Goal: Task Accomplishment & Management: Use online tool/utility

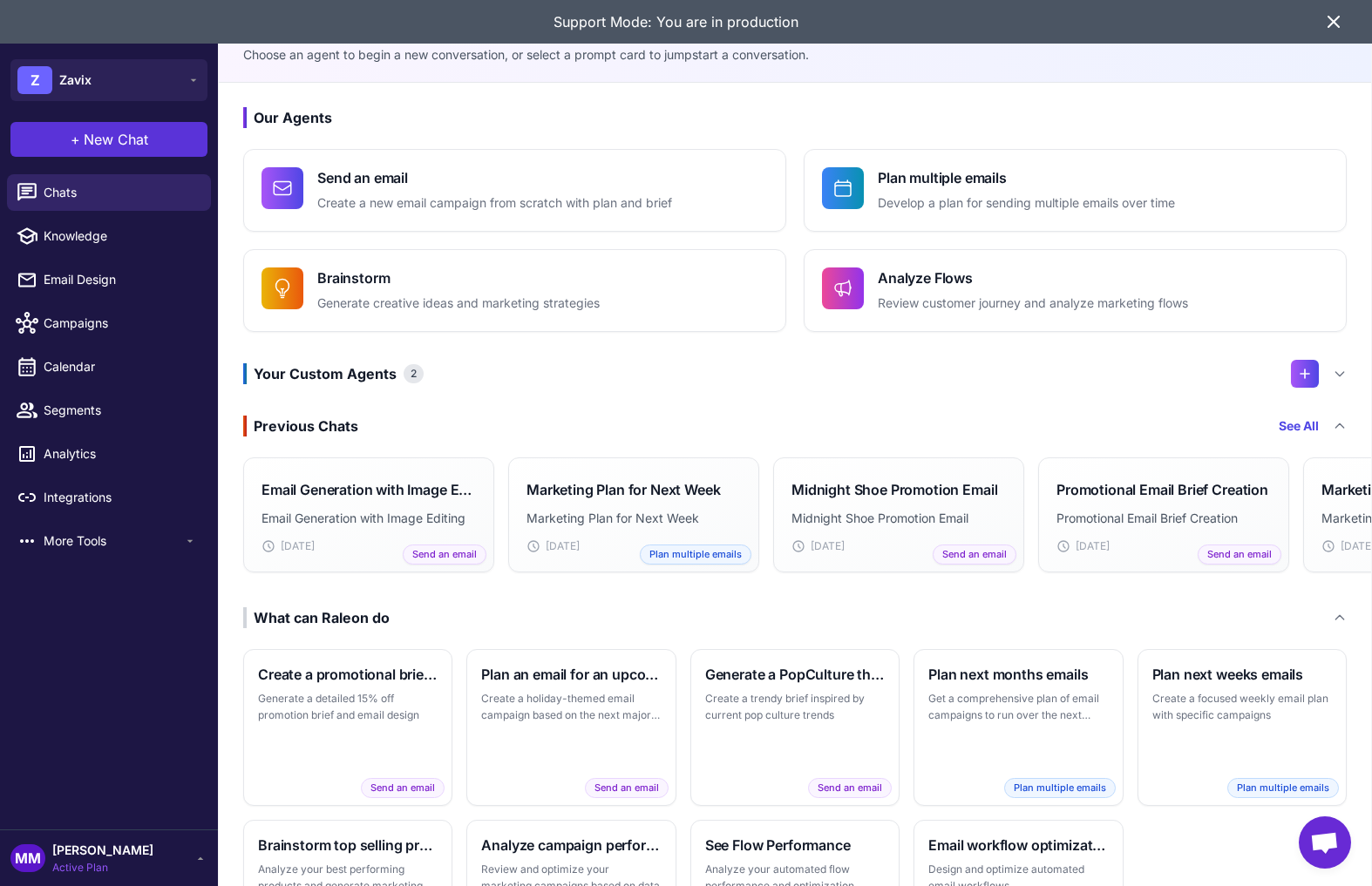
click at [141, 149] on span "New Chat" at bounding box center [115, 139] width 64 height 21
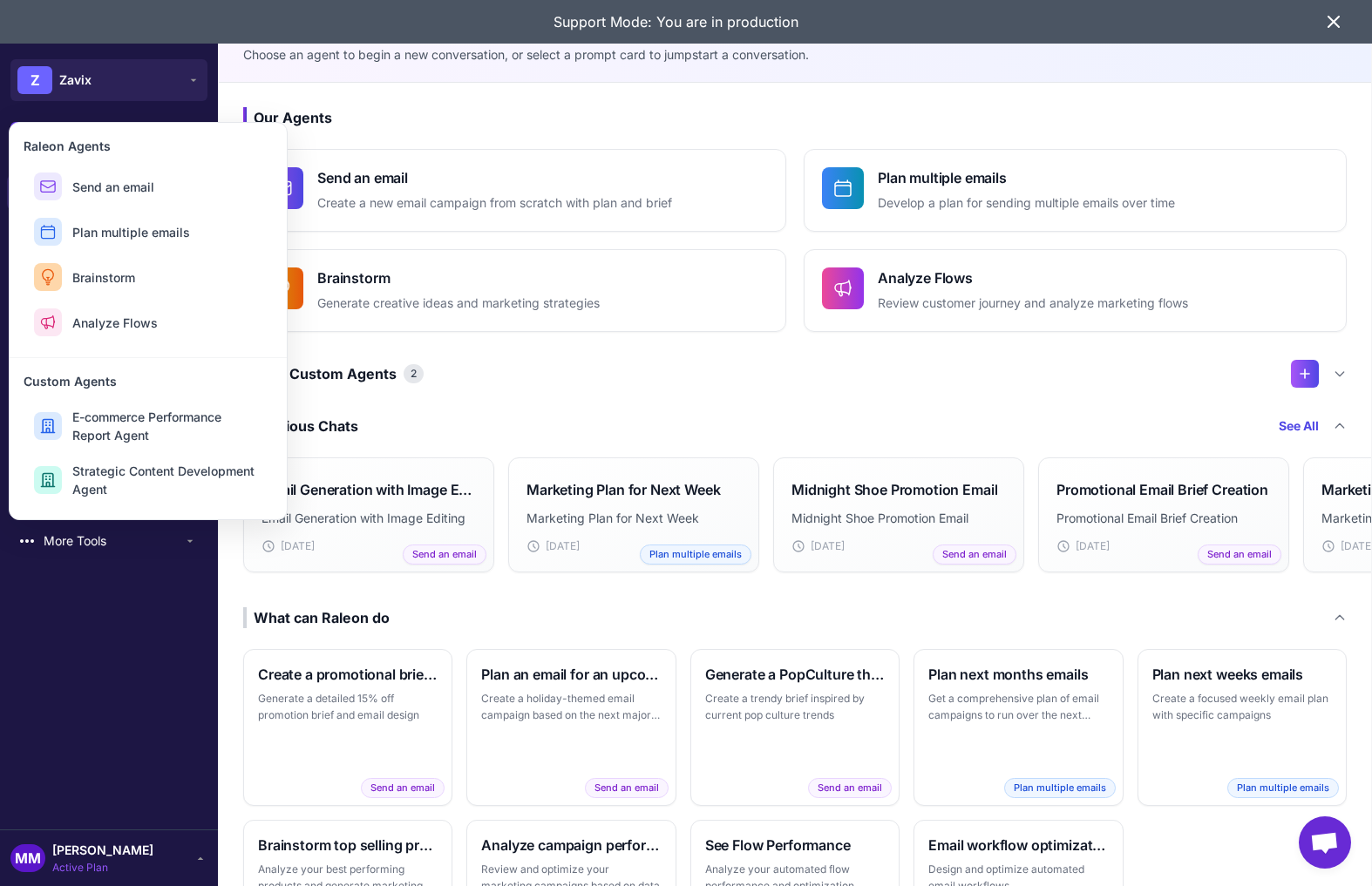
click at [405, 108] on h3 "Our Agents" at bounding box center [794, 117] width 1103 height 21
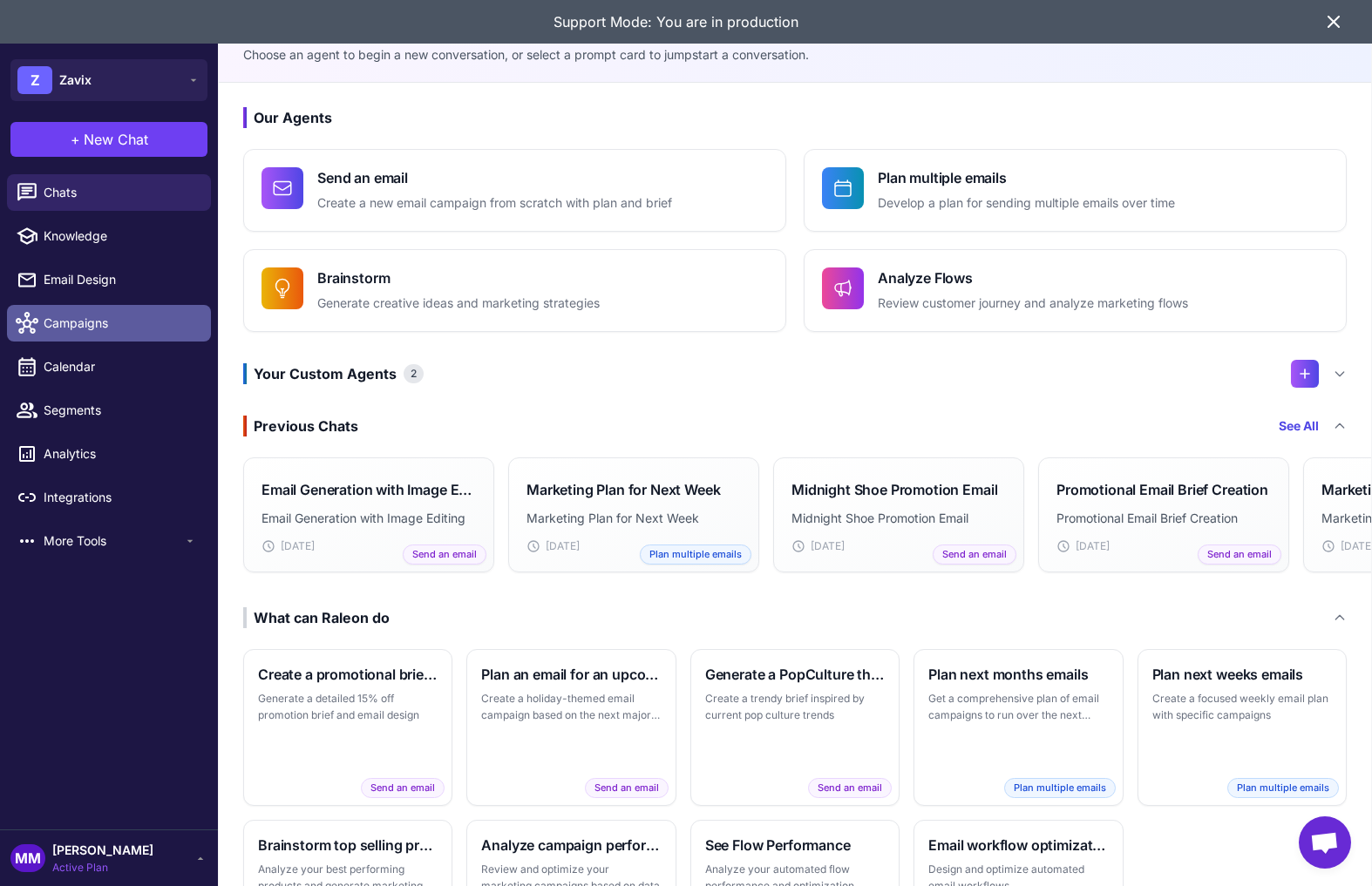
click at [81, 321] on span "Campaigns" at bounding box center [120, 322] width 154 height 19
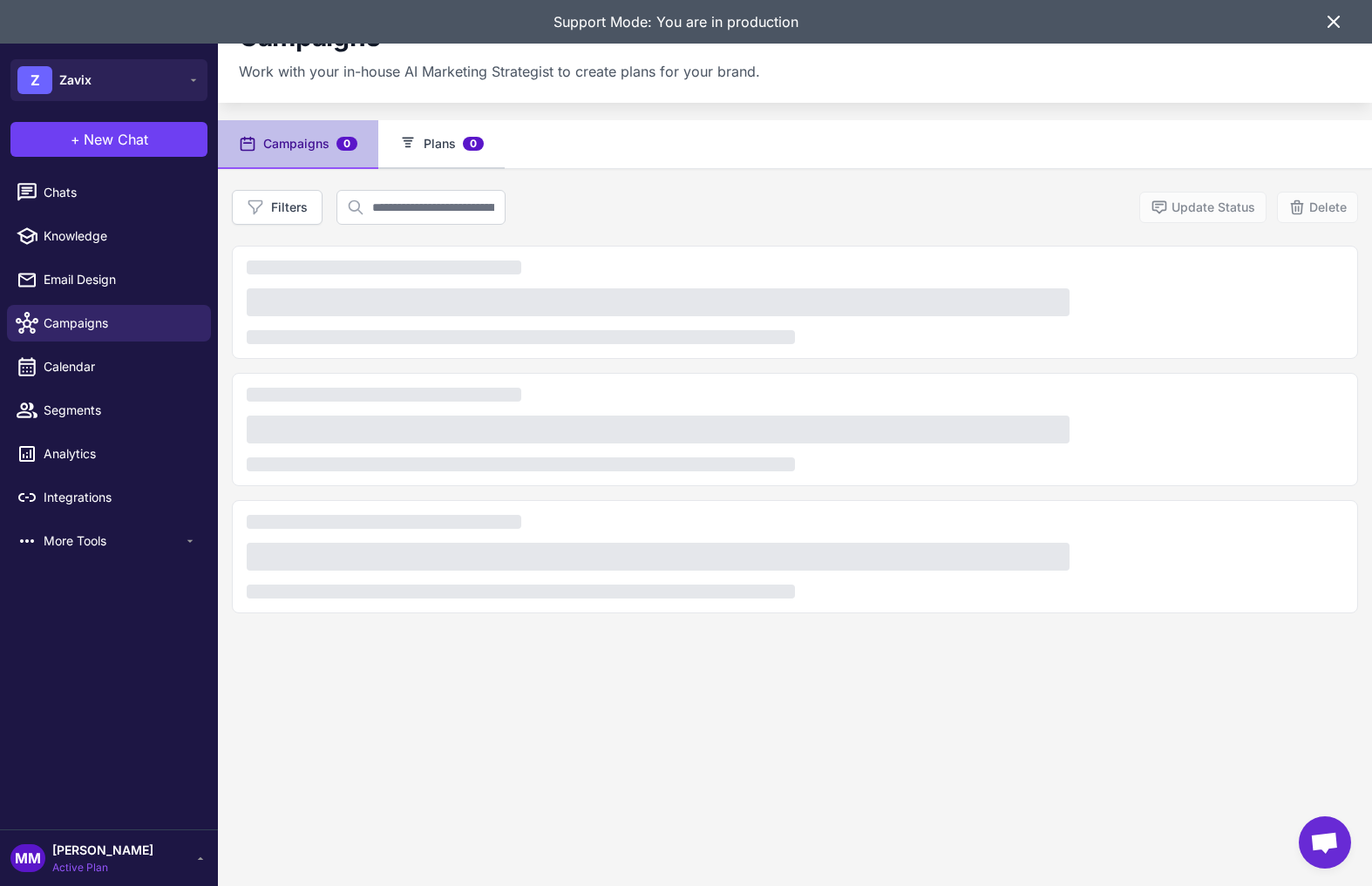
click at [446, 125] on button "Plans 0" at bounding box center [442, 145] width 126 height 49
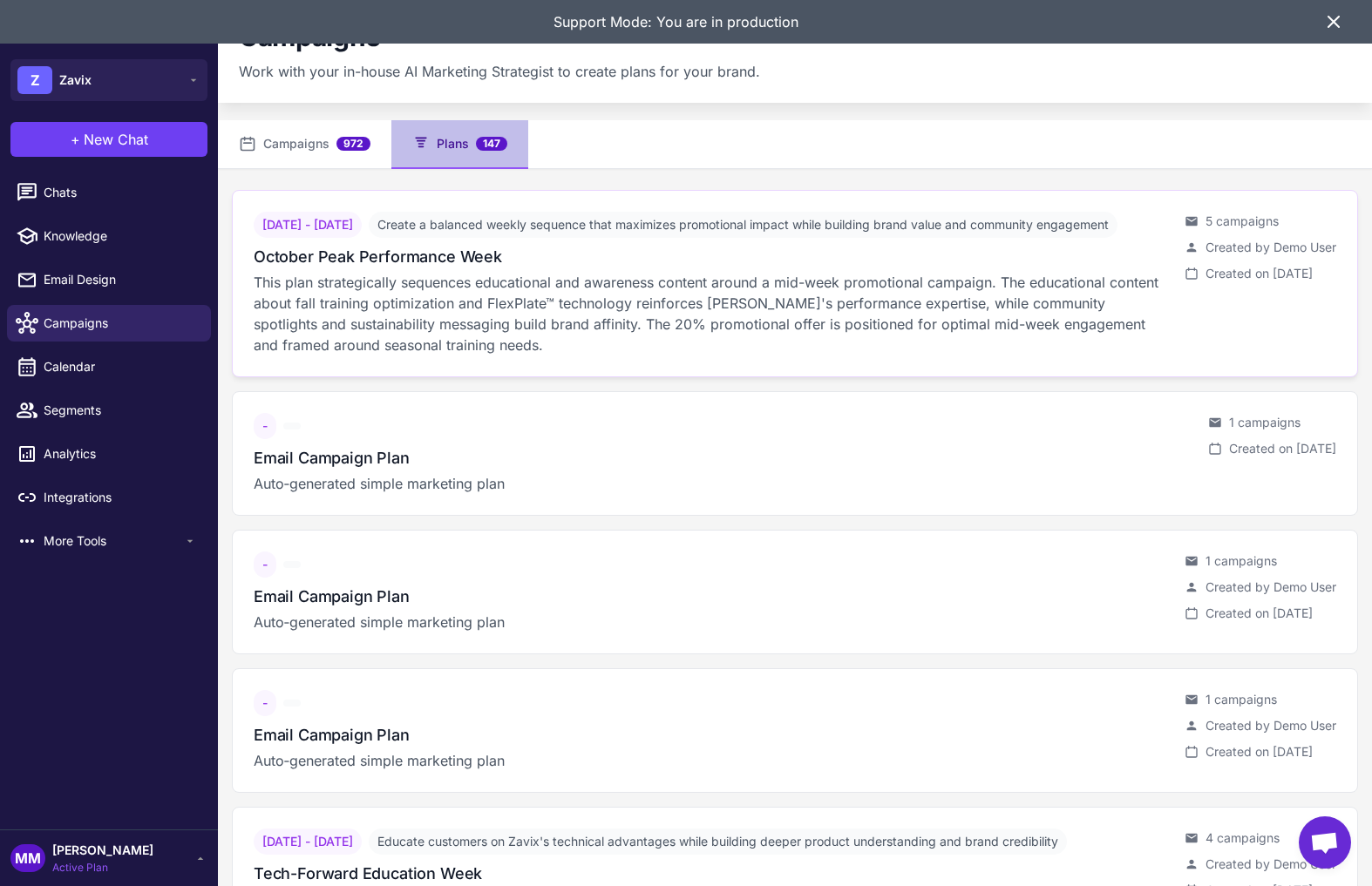
click at [818, 297] on p "This plan strategically sequences educational and awareness content around a mi…" at bounding box center [712, 313] width 917 height 84
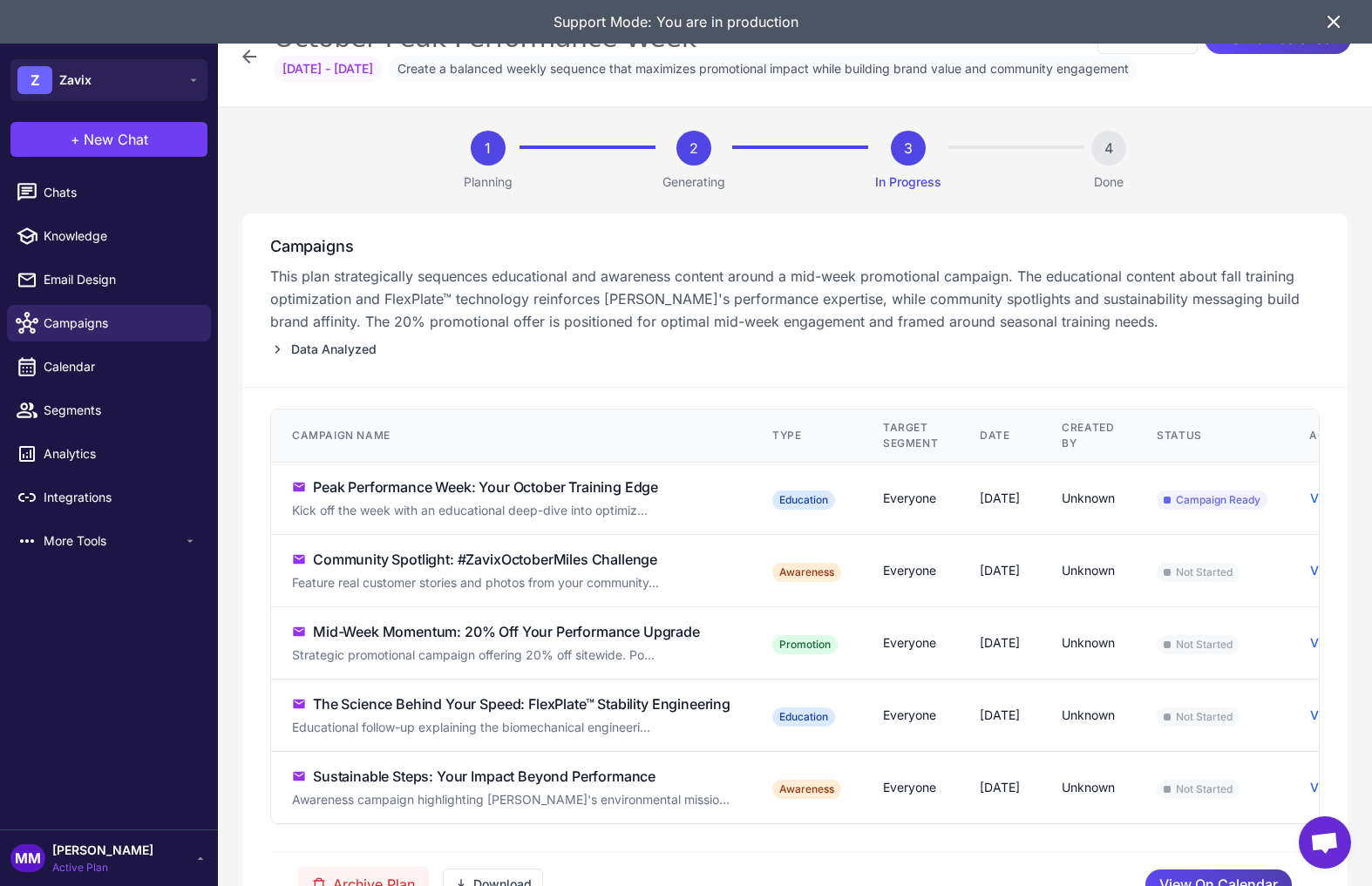
click at [1041, 582] on td "October 8, 2025" at bounding box center [999, 571] width 82 height 72
click at [636, 572] on td "Community Spotlight: #ZavixOctoberMiles Challenge Feature real customer stories…" at bounding box center [511, 571] width 480 height 72
click at [637, 571] on td "Community Spotlight: #ZavixOctoberMiles Challenge Feature real customer stories…" at bounding box center [511, 571] width 480 height 72
click at [623, 553] on div "Community Spotlight: #ZavixOctoberMiles Challenge" at bounding box center [484, 559] width 344 height 21
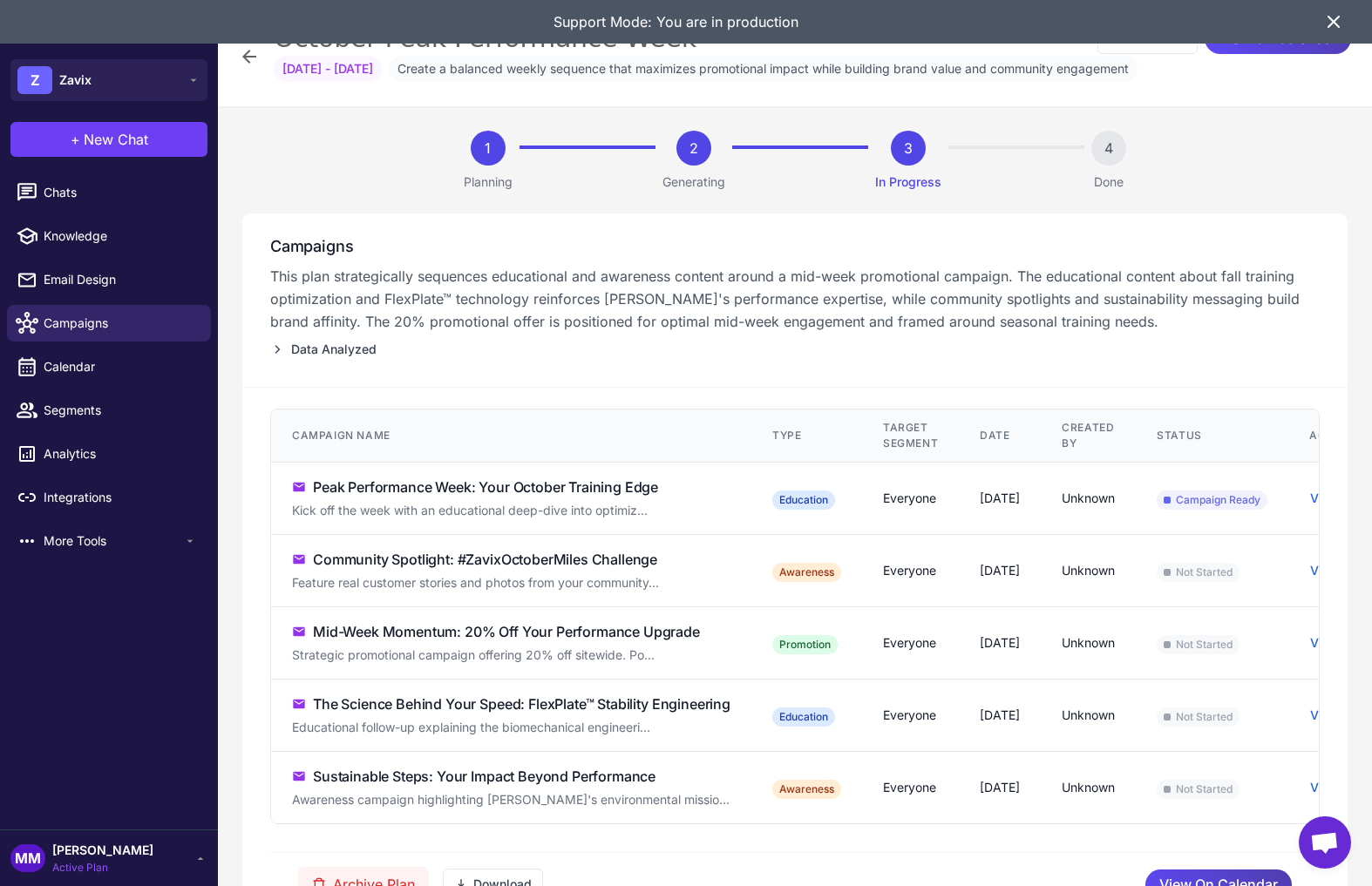
click at [1248, 553] on td "Not Started" at bounding box center [1211, 571] width 153 height 72
drag, startPoint x: 1265, startPoint y: 573, endPoint x: 1241, endPoint y: 579, distance: 24.7
click at [1239, 573] on span "Not Started" at bounding box center [1198, 572] width 83 height 19
drag, startPoint x: 954, startPoint y: 579, endPoint x: 799, endPoint y: 571, distance: 155.2
click at [954, 579] on td "Everyone" at bounding box center [911, 571] width 97 height 72
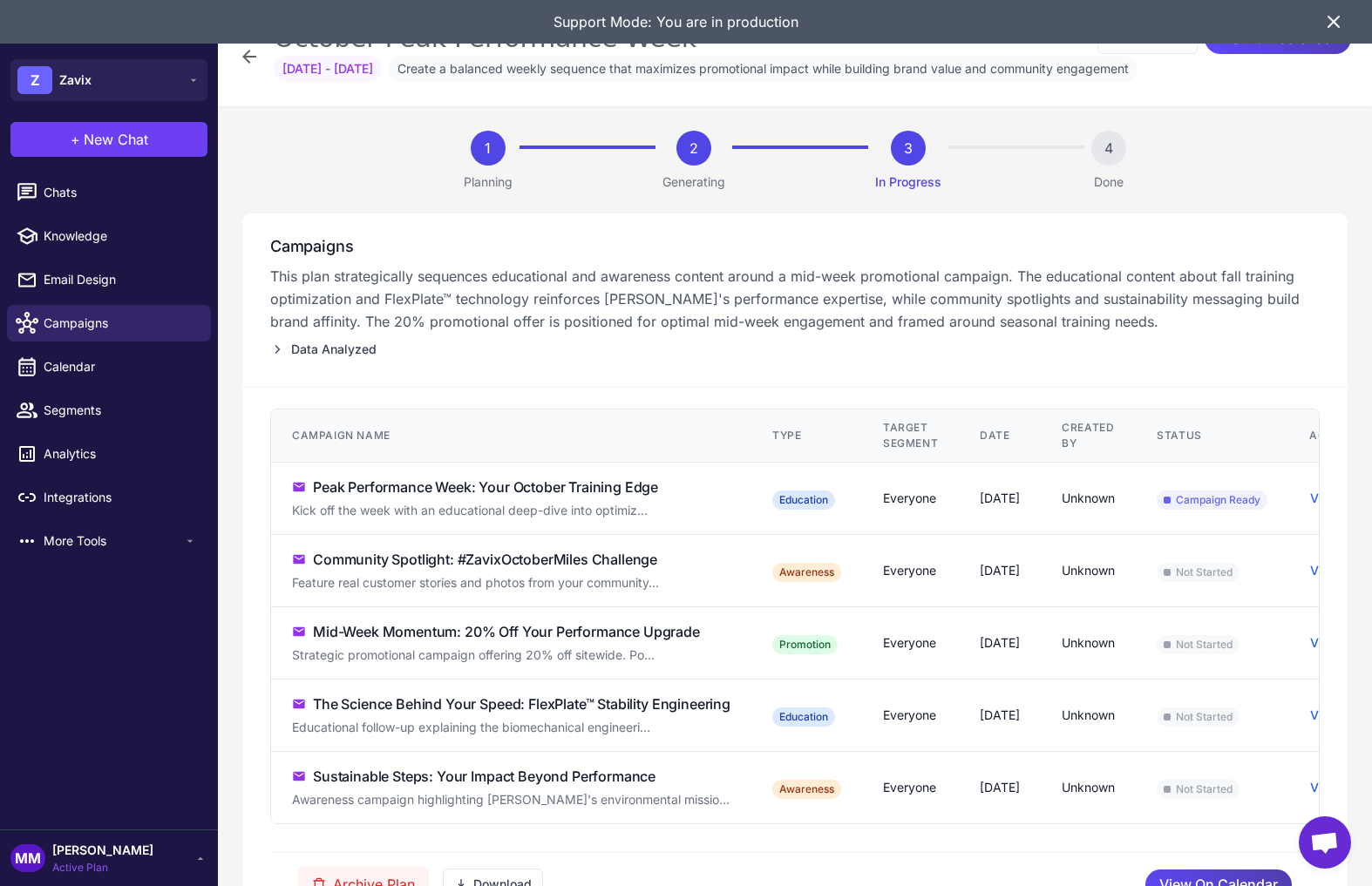
click at [799, 571] on div "Awareness" at bounding box center [806, 572] width 69 height 19
drag, startPoint x: 799, startPoint y: 571, endPoint x: 636, endPoint y: 563, distance: 163.2
click at [787, 569] on div "Awareness" at bounding box center [806, 572] width 69 height 19
drag, startPoint x: 636, startPoint y: 563, endPoint x: 627, endPoint y: 565, distance: 9.2
click at [629, 564] on div "Community Spotlight: #ZavixOctoberMiles Challenge" at bounding box center [484, 559] width 344 height 21
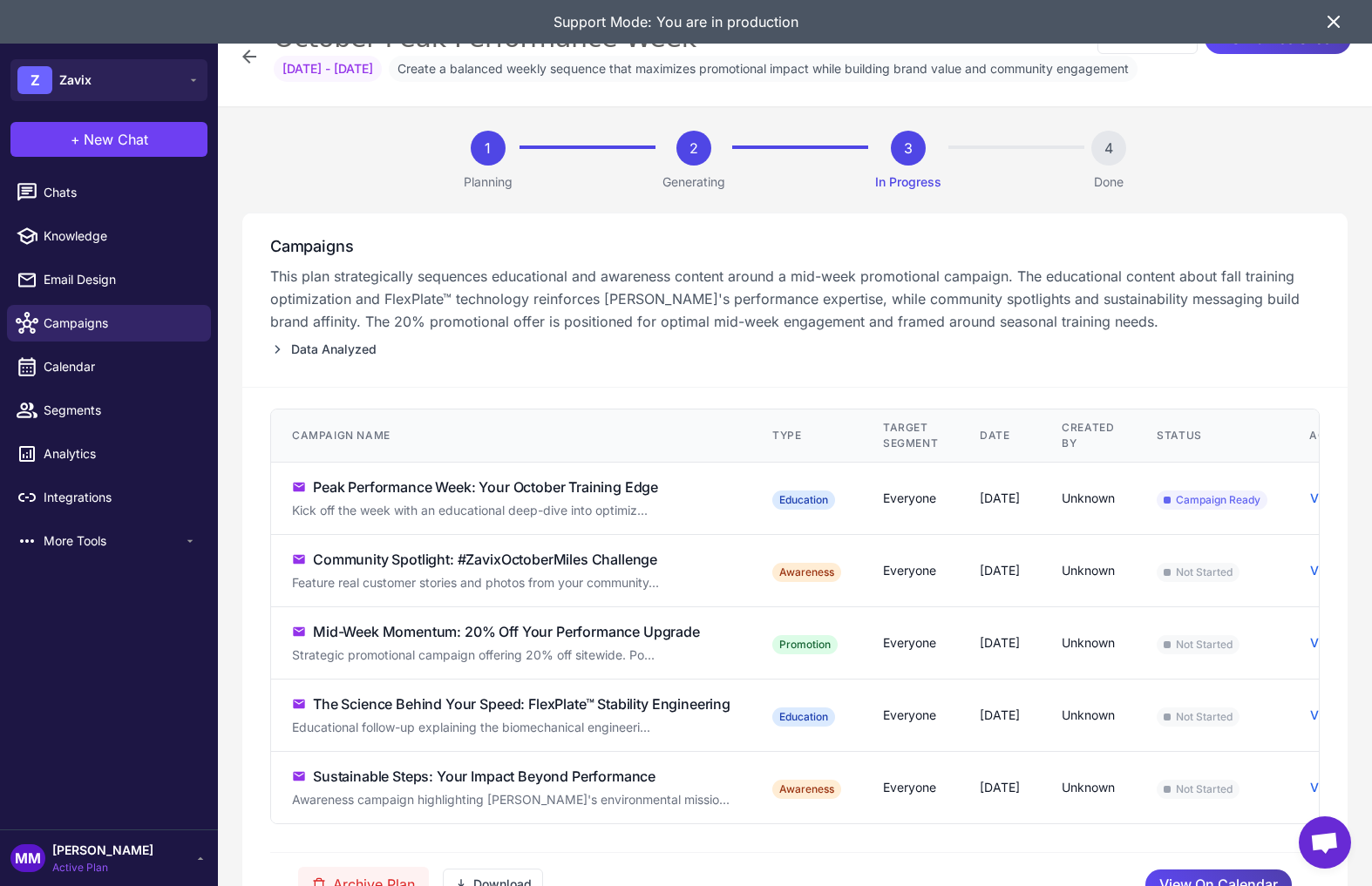
click at [1135, 492] on td "Unknown" at bounding box center [1088, 499] width 95 height 72
click at [726, 538] on td "Community Spotlight: #ZavixOctoberMiles Challenge Feature real customer stories…" at bounding box center [511, 571] width 480 height 72
click at [560, 550] on div "Community Spotlight: #ZavixOctoberMiles Challenge" at bounding box center [484, 559] width 344 height 21
click at [839, 565] on div "Awareness" at bounding box center [806, 572] width 69 height 19
drag, startPoint x: 927, startPoint y: 578, endPoint x: 899, endPoint y: 591, distance: 30.9
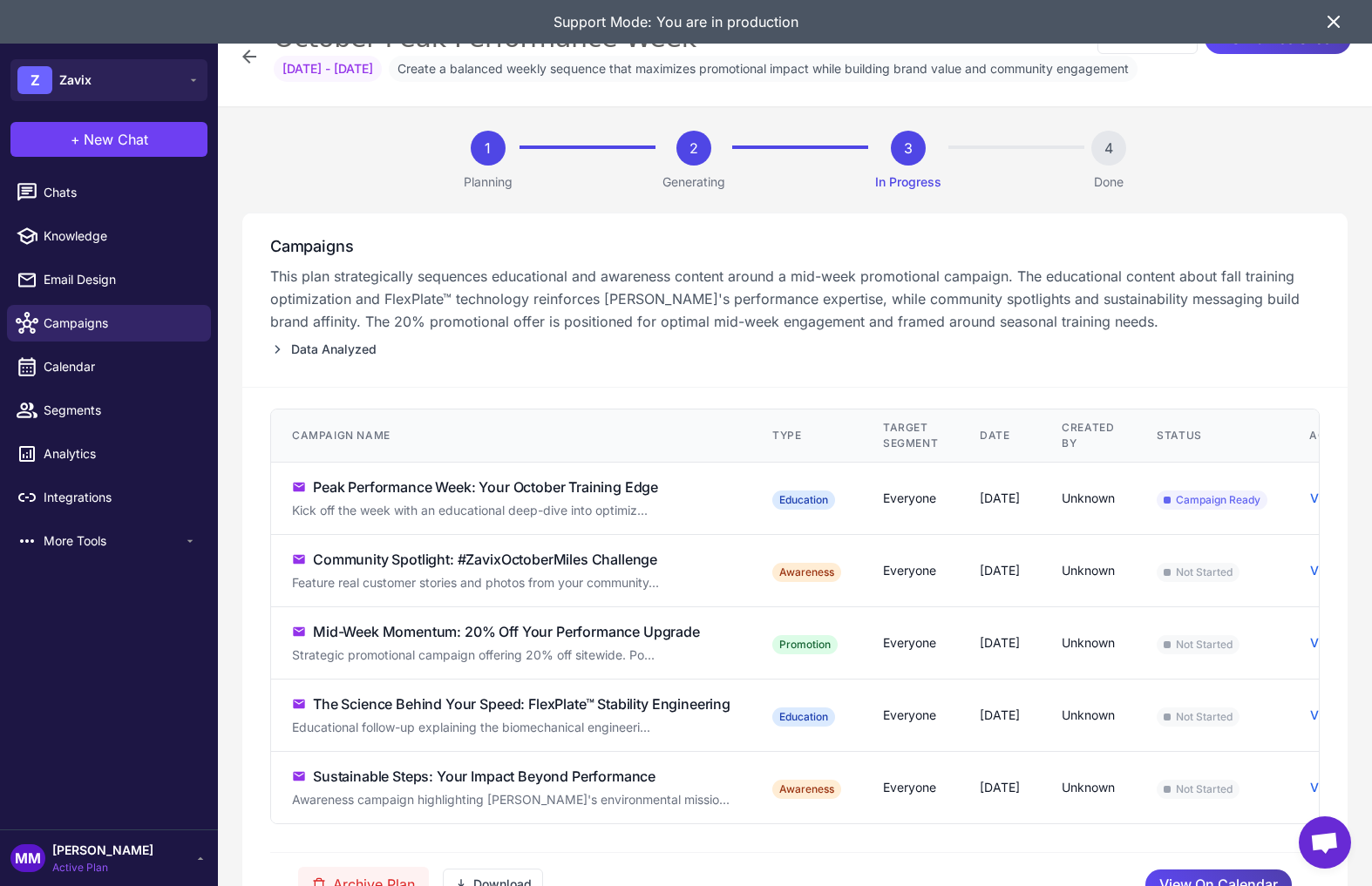
click at [926, 578] on div "Everyone" at bounding box center [911, 570] width 55 height 19
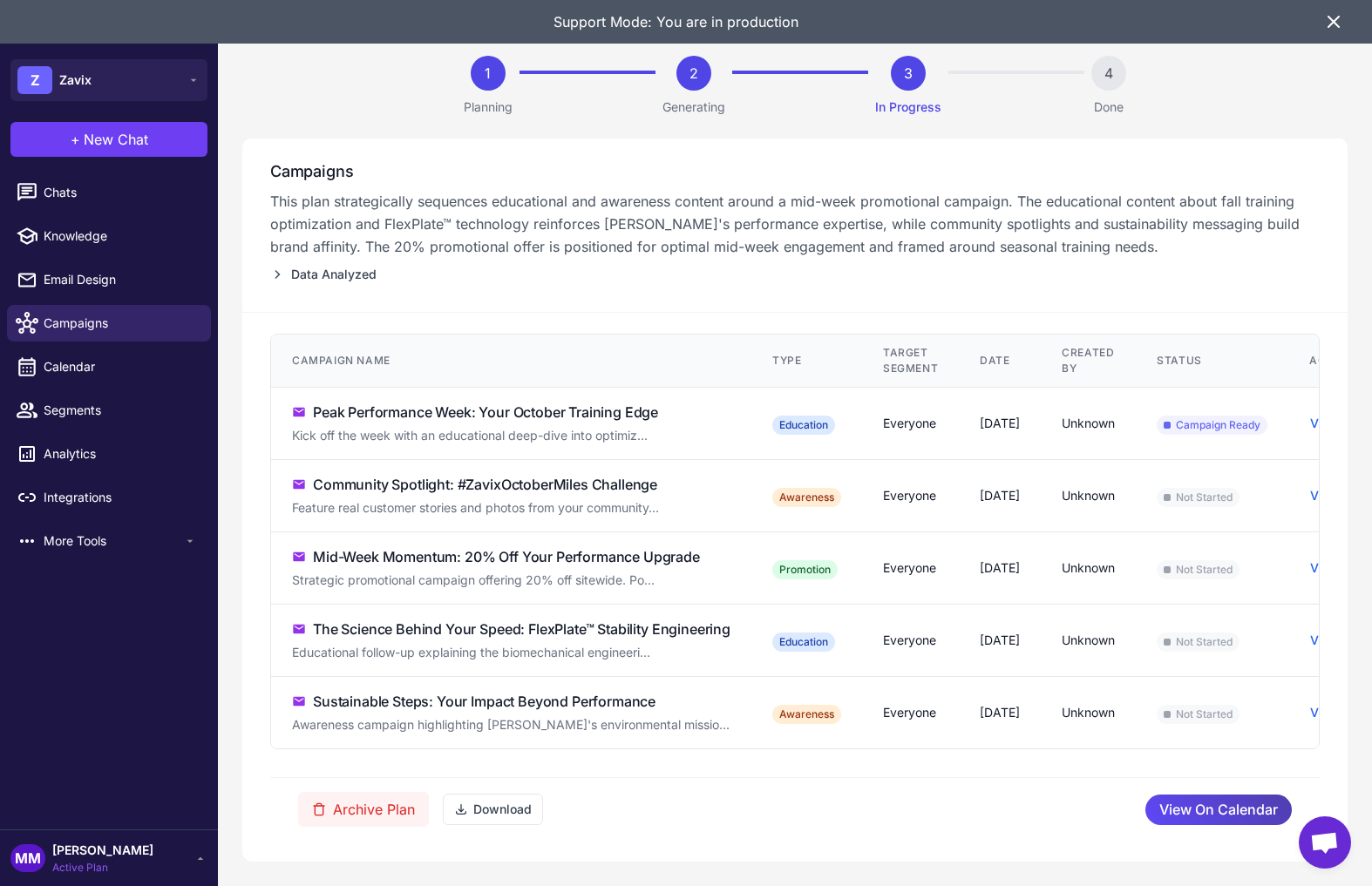
click at [438, 741] on td "Sustainable Steps: Your Impact Beyond Performance Awareness campaign highlighti…" at bounding box center [511, 713] width 480 height 72
click at [437, 717] on div "Awareness campaign highlighting Zavix's environmental missio..." at bounding box center [511, 724] width 439 height 19
drag, startPoint x: 437, startPoint y: 717, endPoint x: 457, endPoint y: 719, distance: 20.1
click at [438, 717] on div "Awareness campaign highlighting Zavix's environmental missio..." at bounding box center [511, 724] width 439 height 19
drag, startPoint x: 770, startPoint y: 716, endPoint x: 785, endPoint y: 716, distance: 15.0
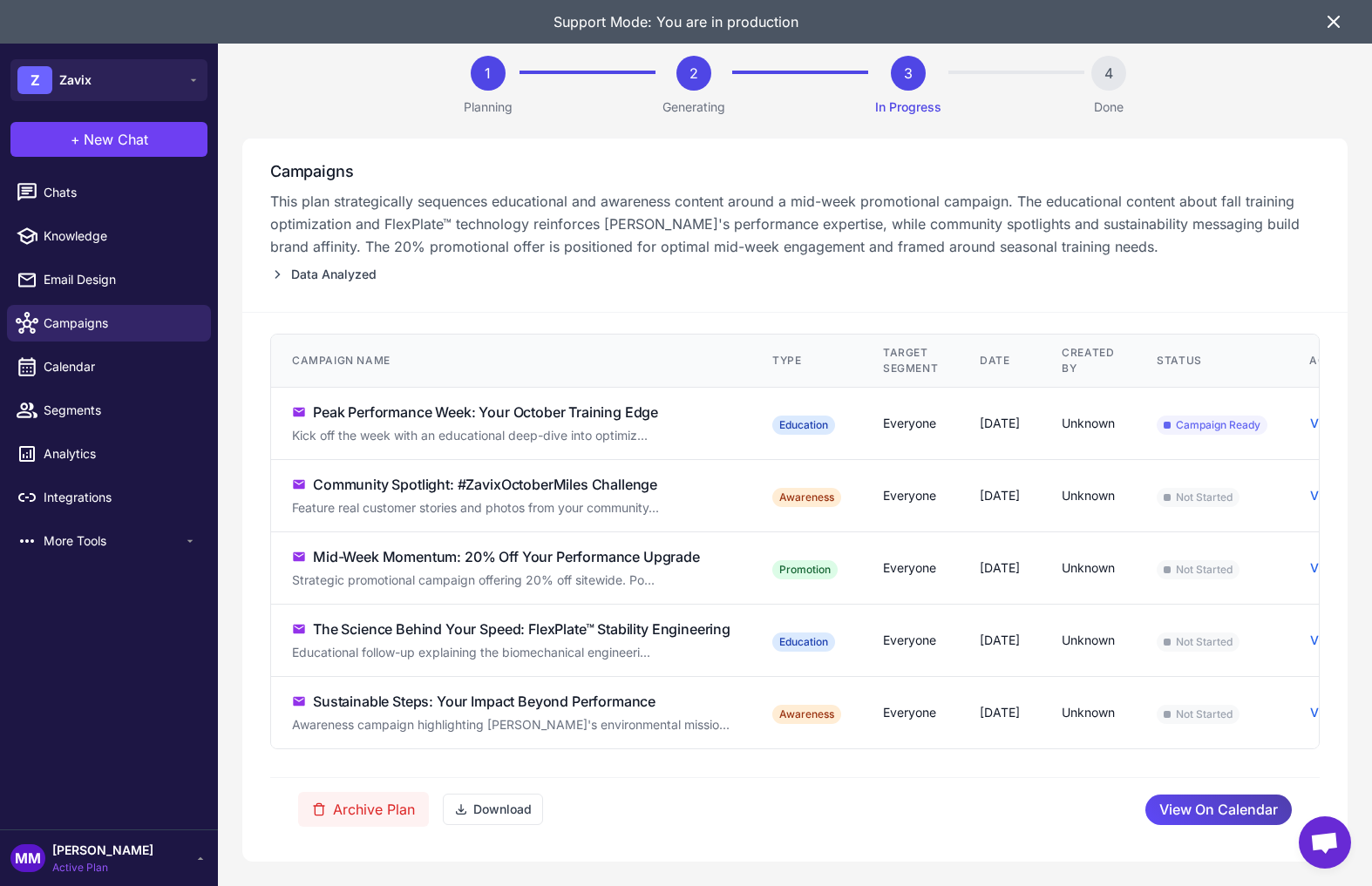
click at [772, 716] on td "Awareness" at bounding box center [806, 713] width 110 height 72
drag, startPoint x: 1103, startPoint y: 725, endPoint x: 1227, endPoint y: 710, distance: 124.9
click at [1106, 725] on tr "Sustainable Steps: Your Impact Beyond Performance Awareness campaign highlighti…" at bounding box center [826, 713] width 1111 height 72
click at [1227, 710] on span "Not Started" at bounding box center [1198, 714] width 83 height 19
click at [1020, 499] on div "October 8, 2025" at bounding box center [999, 495] width 40 height 19
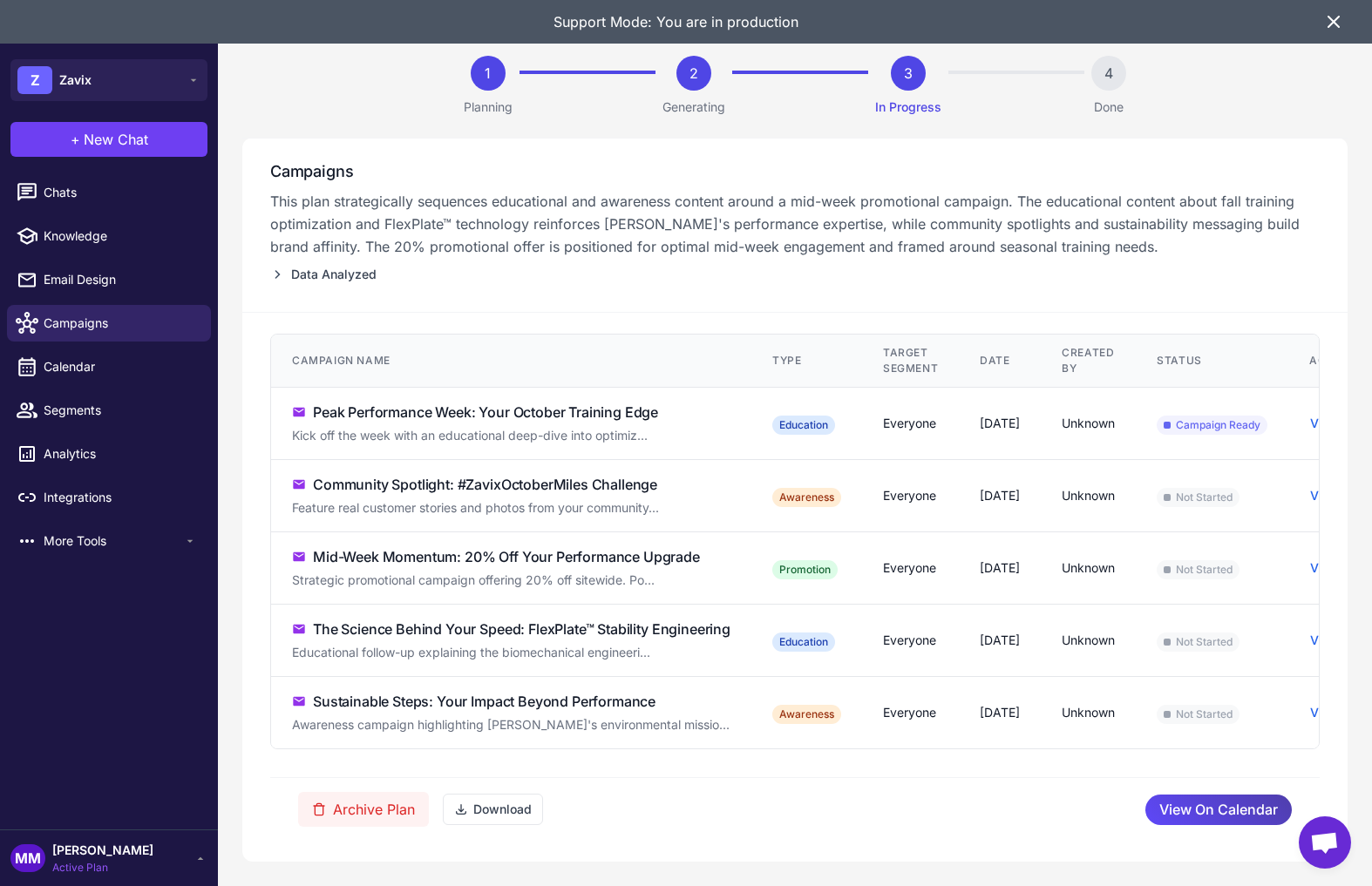
click at [1020, 499] on div "October 8, 2025" at bounding box center [999, 495] width 40 height 19
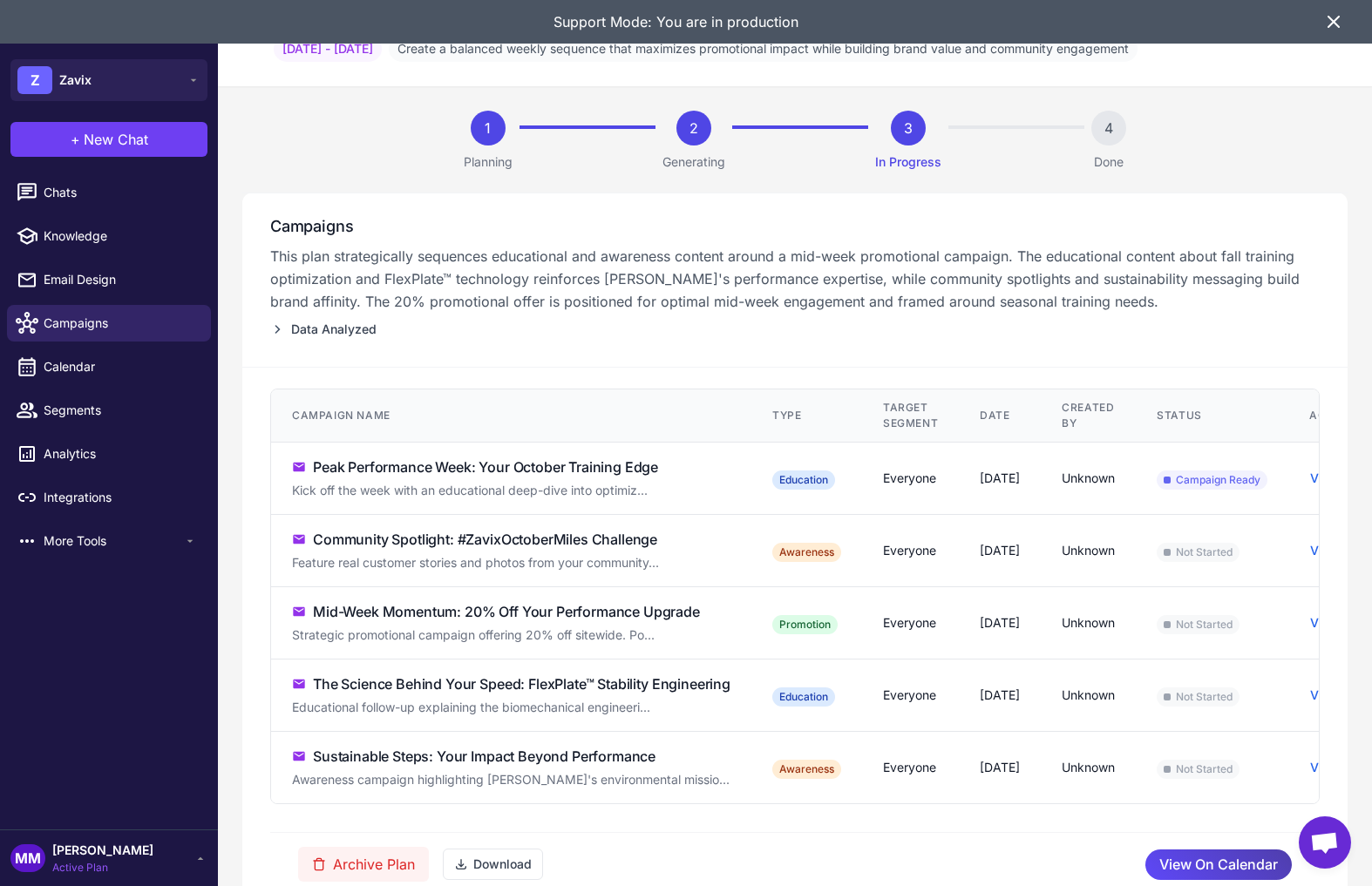
scroll to position [0, 0]
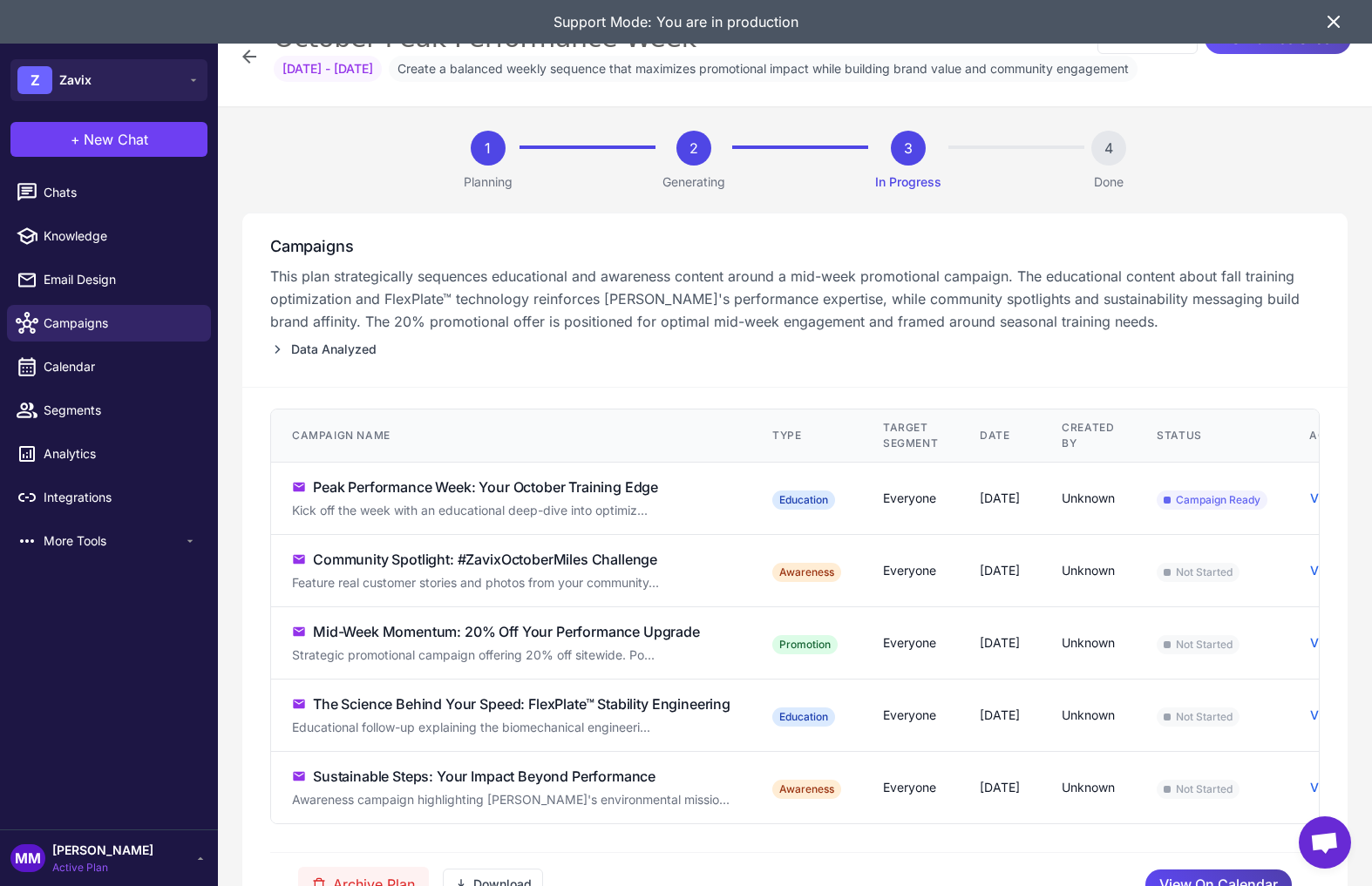
drag, startPoint x: 1331, startPoint y: 23, endPoint x: 1311, endPoint y: 41, distance: 26.9
click at [1331, 23] on icon at bounding box center [1333, 21] width 21 height 21
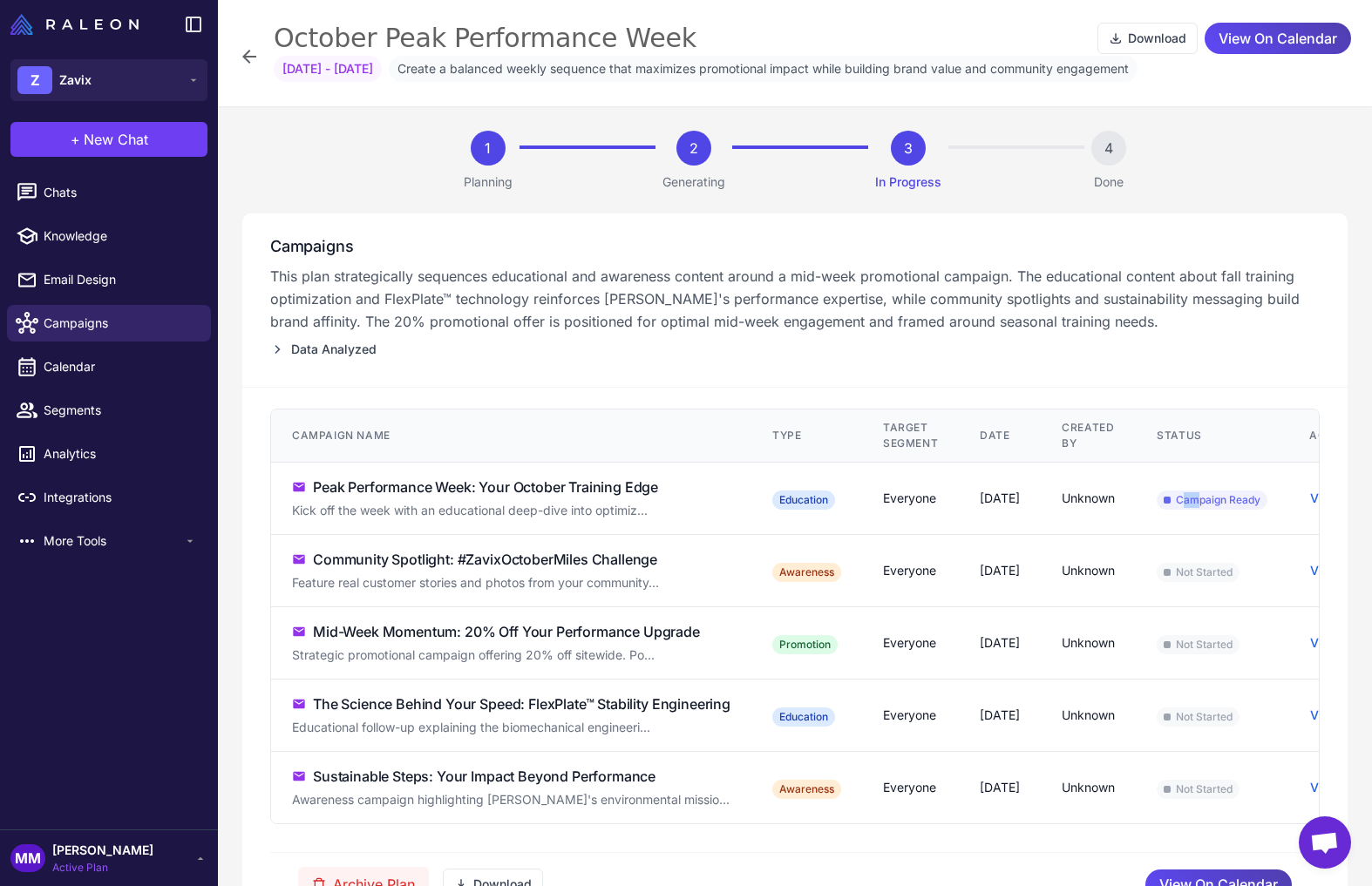
drag, startPoint x: 1256, startPoint y: 500, endPoint x: 1268, endPoint y: 502, distance: 12.2
click at [1258, 500] on span "Campaign Ready" at bounding box center [1211, 500] width 110 height 19
click at [1268, 502] on span "Campaign Ready" at bounding box center [1211, 500] width 110 height 19
click at [474, 497] on td "Peak Performance Week: Your October Training Edge Kick off the week with an edu…" at bounding box center [511, 499] width 480 height 72
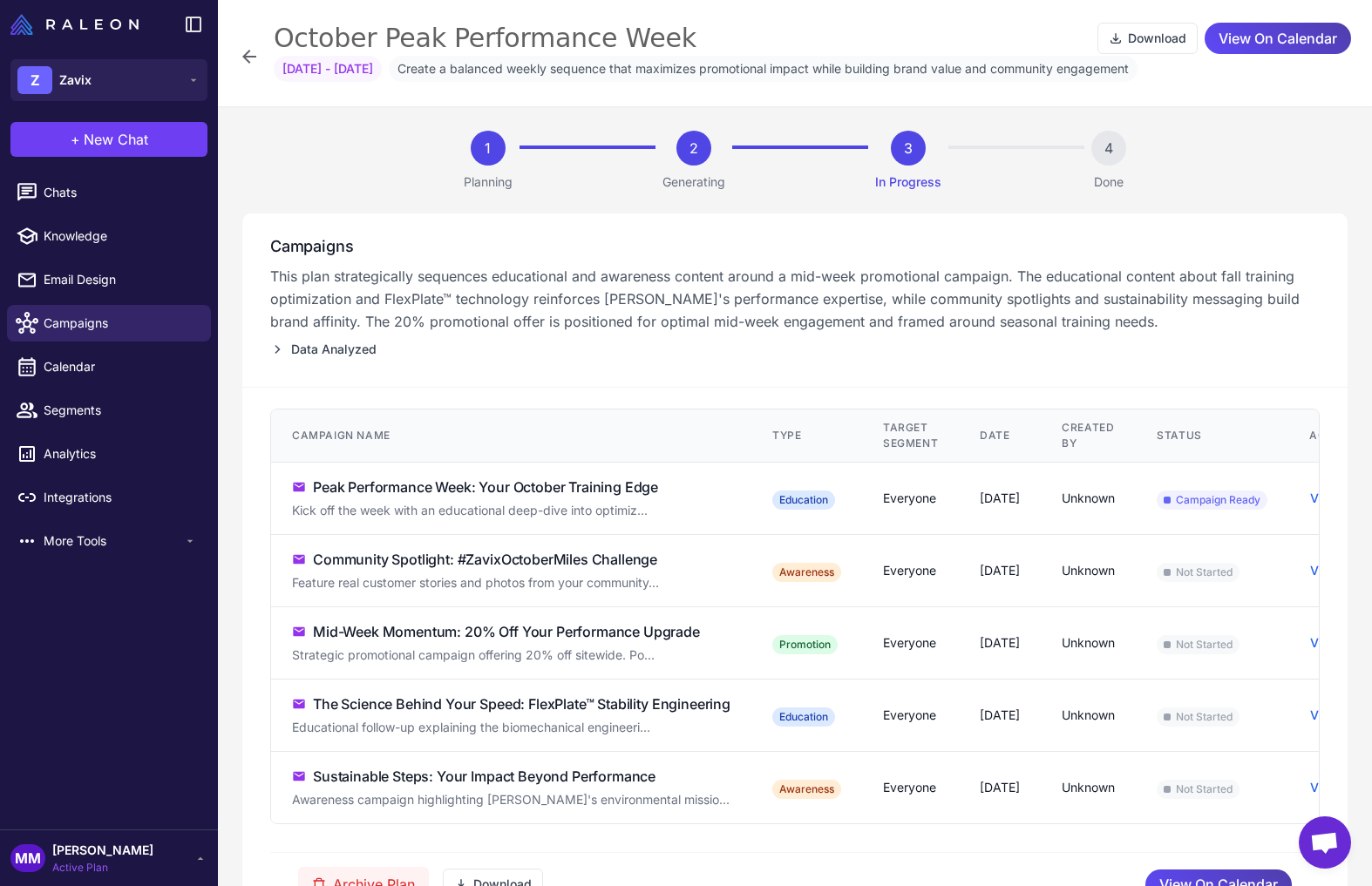
click at [417, 495] on div "Peak Performance Week: Your October Training Edge" at bounding box center [485, 487] width 345 height 21
click at [404, 512] on div "Kick off the week with an educational deep-dive into optimiz..." at bounding box center [511, 510] width 439 height 19
click at [348, 79] on span "Oct 6, 2025 - Oct 10, 2025" at bounding box center [328, 69] width 108 height 27
click at [252, 44] on div "October Peak Performance Week Download View On Calendar Oct 6, 2025 - Oct 10, 2…" at bounding box center [794, 56] width 1112 height 72
click at [243, 54] on icon at bounding box center [248, 56] width 21 height 21
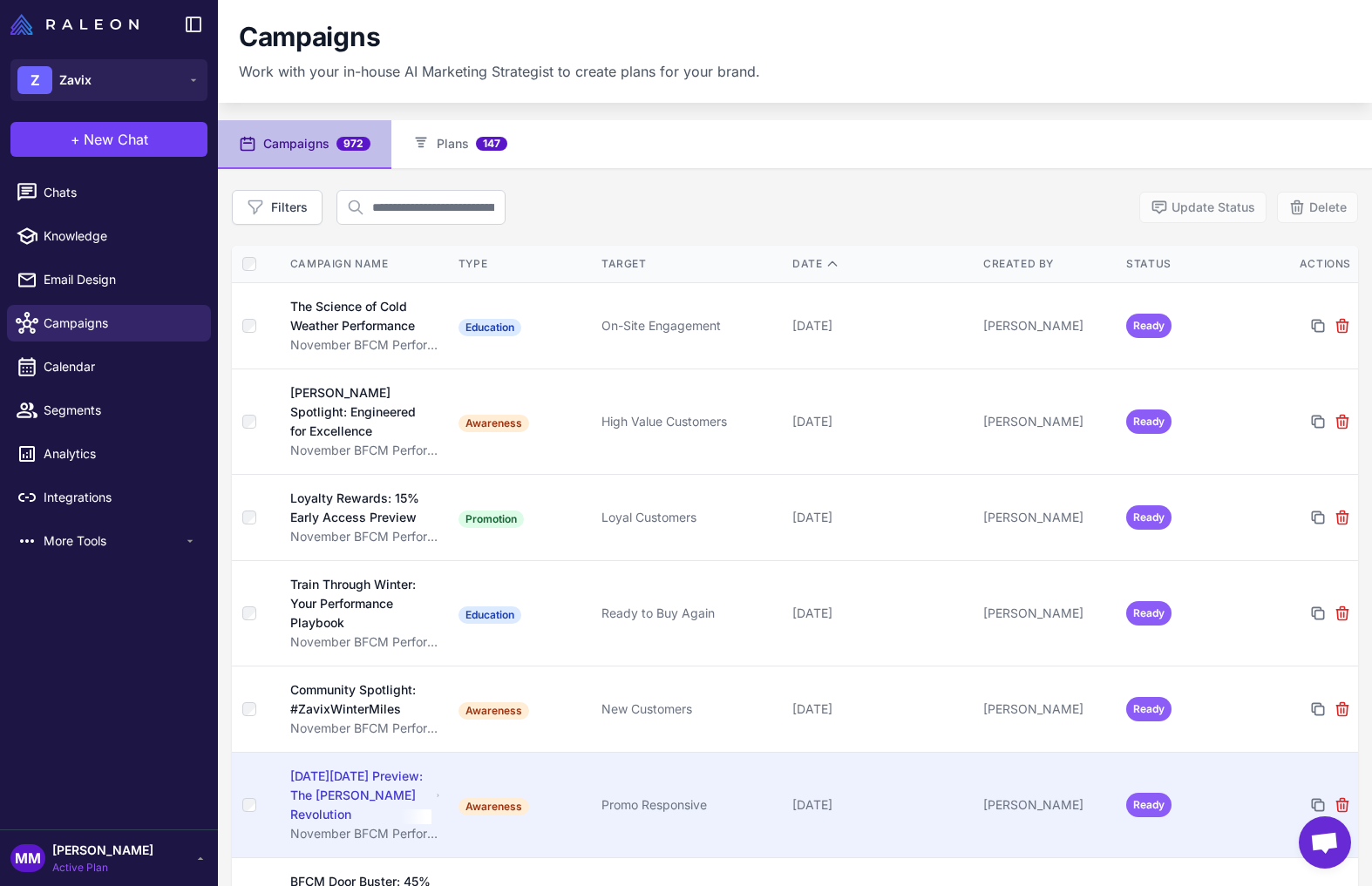
click at [772, 783] on td "Promo Responsive" at bounding box center [690, 804] width 191 height 105
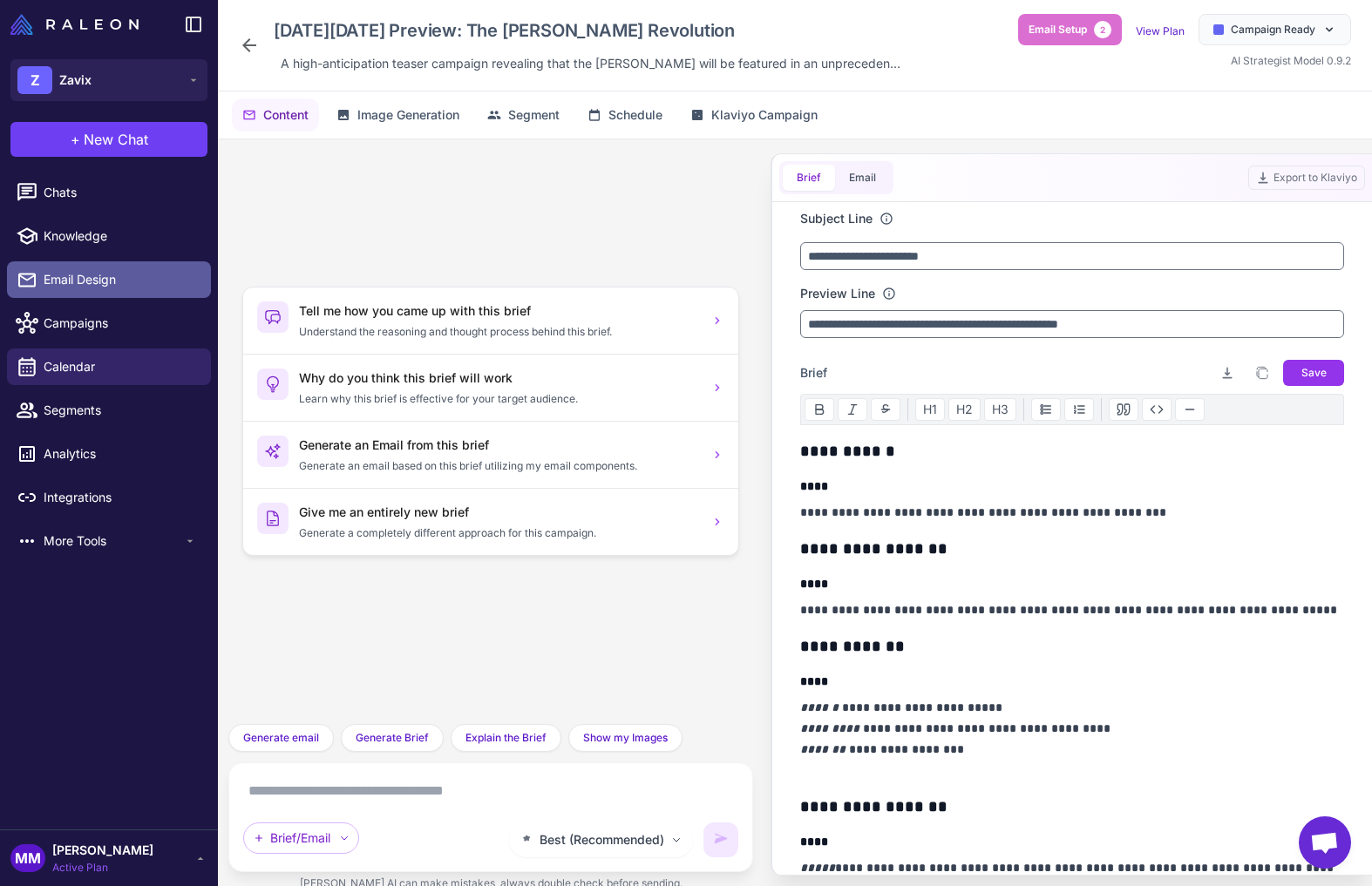
click at [83, 287] on span "Email Design" at bounding box center [120, 279] width 154 height 19
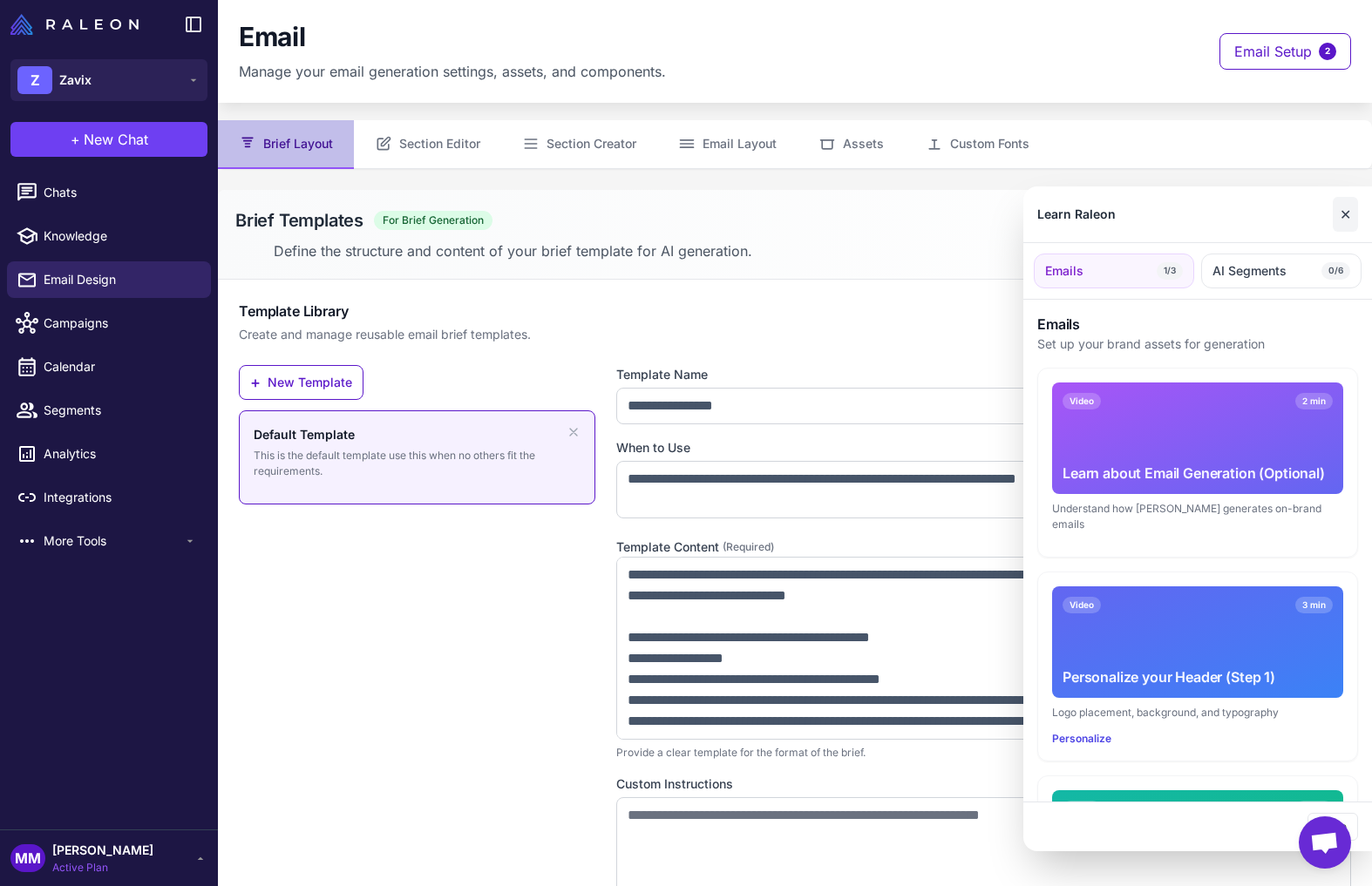
click at [1341, 211] on button "✕" at bounding box center [1345, 214] width 26 height 34
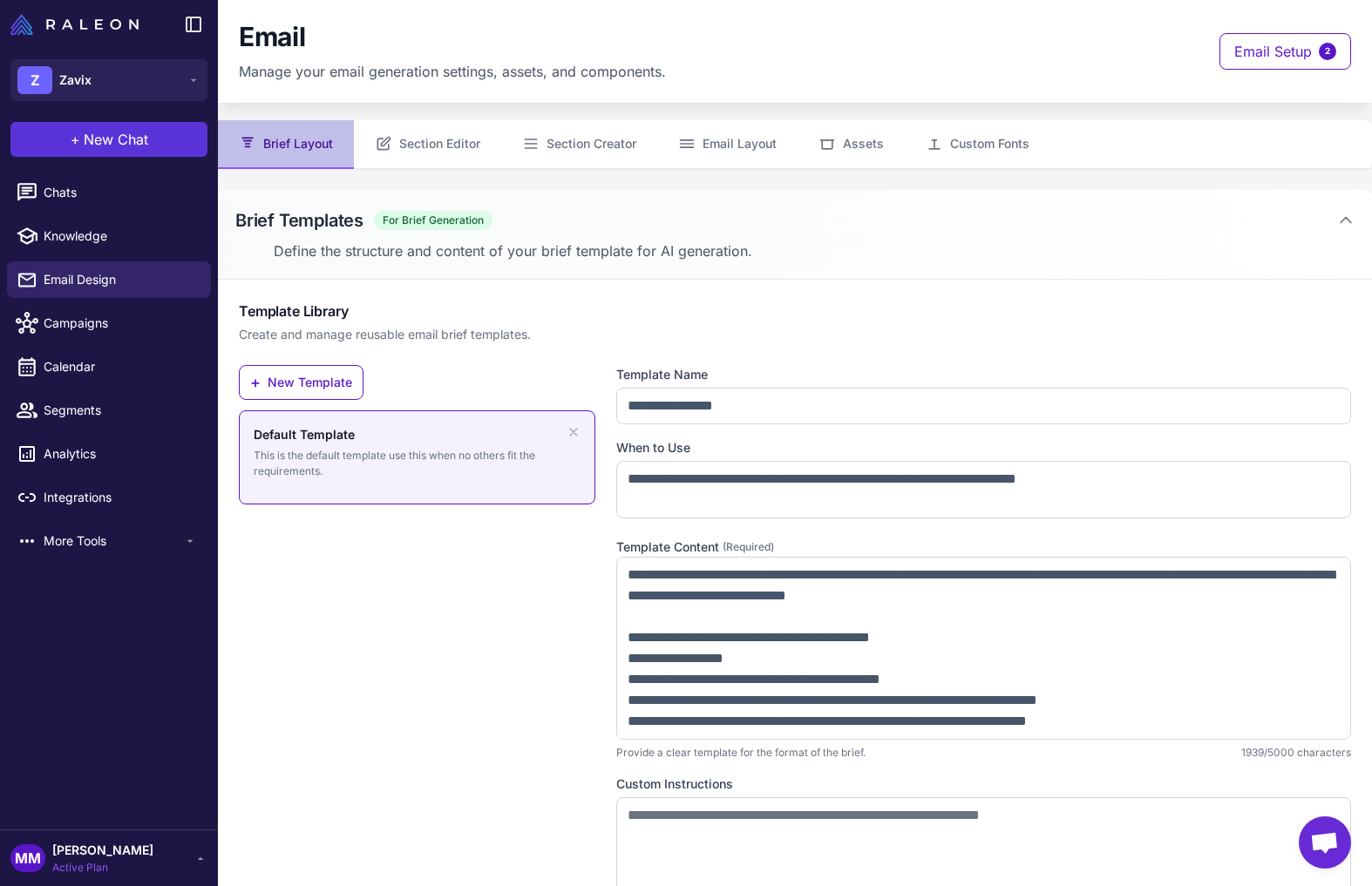
click at [93, 136] on span "New Chat" at bounding box center [115, 139] width 64 height 21
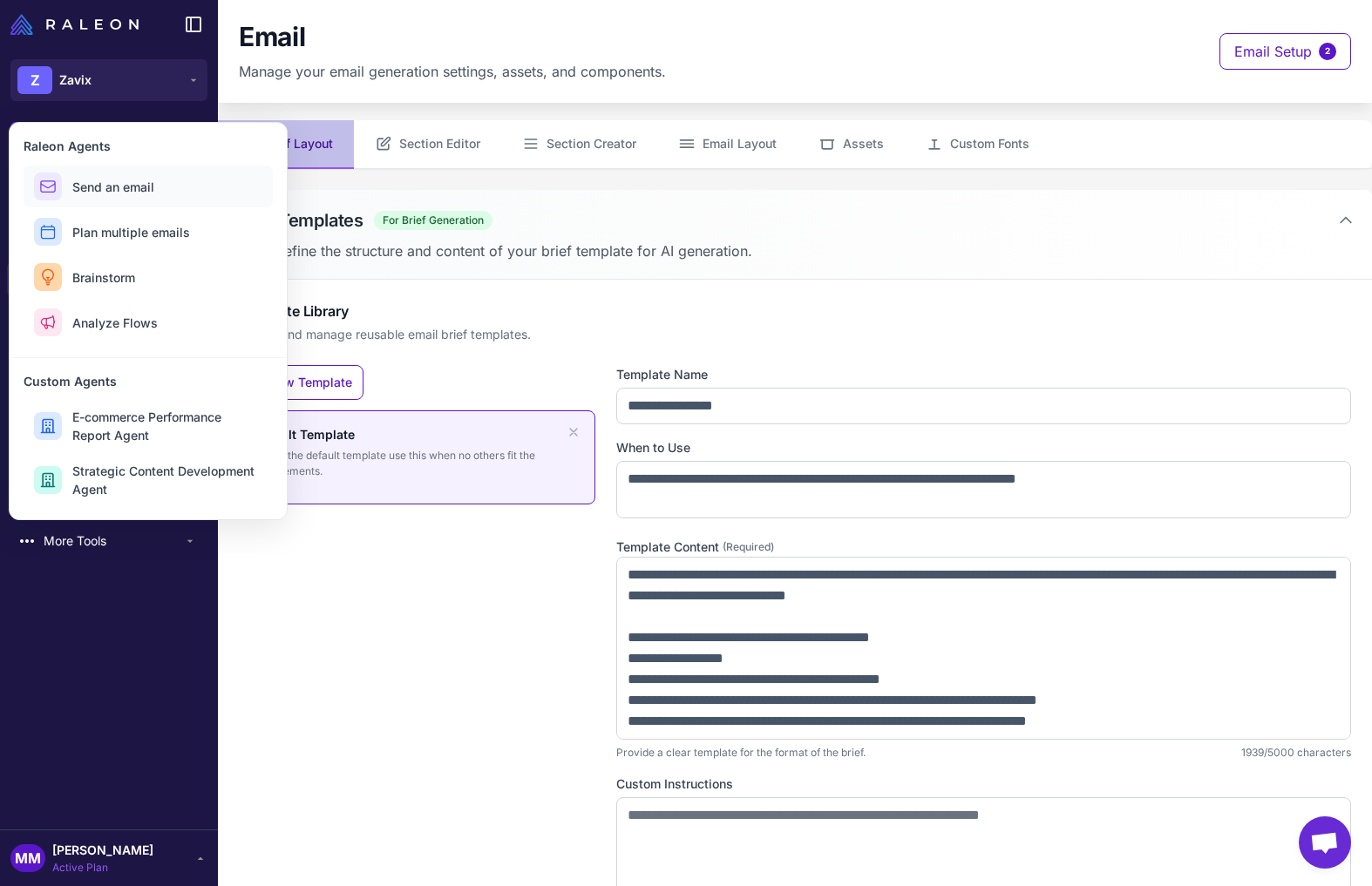
click at [117, 180] on span "Send an email" at bounding box center [112, 186] width 82 height 19
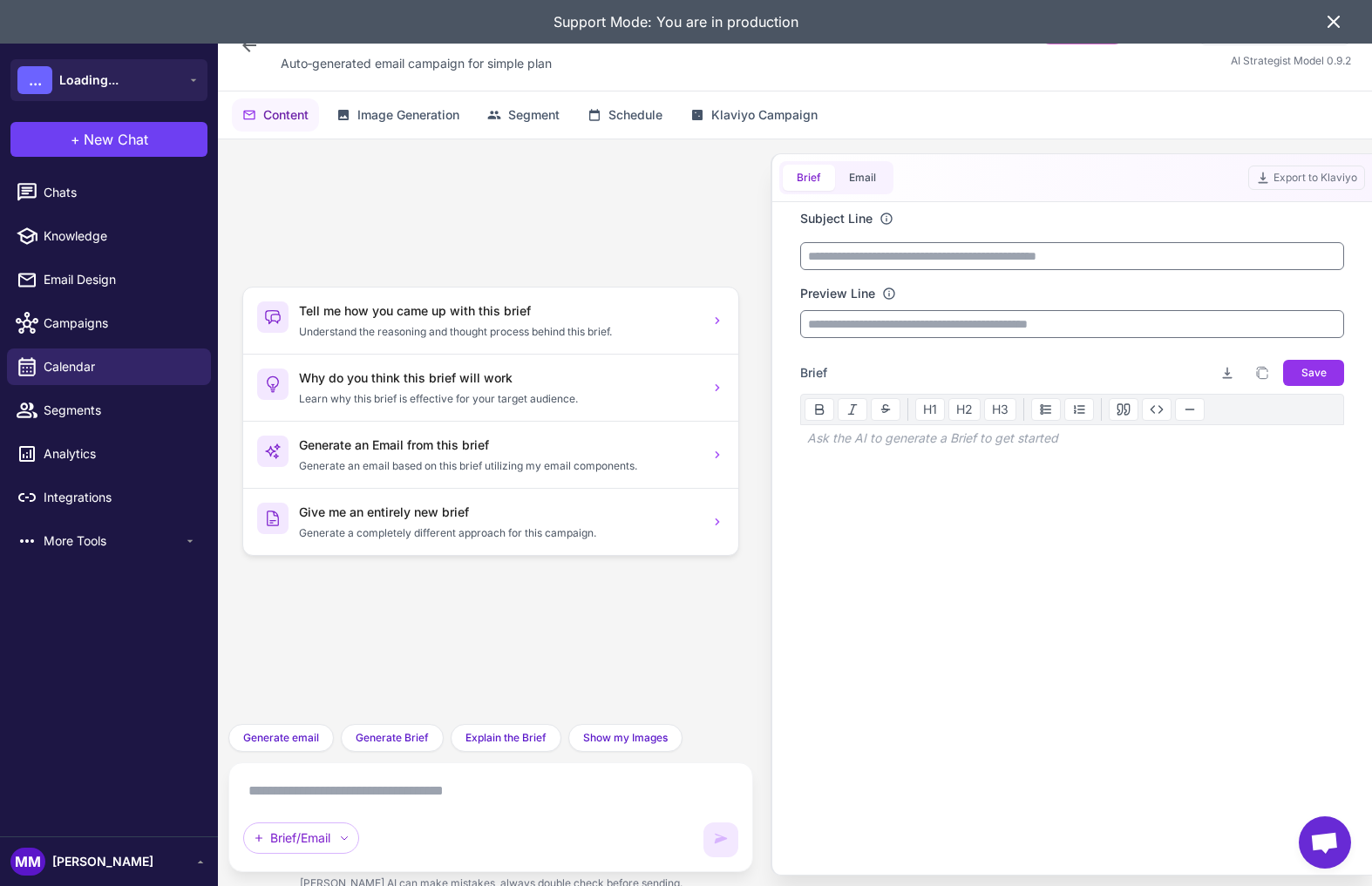
click at [357, 811] on div "Brief/Email" at bounding box center [491, 817] width 495 height 80
click at [363, 799] on div "Brief/Email" at bounding box center [491, 817] width 495 height 80
click at [373, 786] on textarea at bounding box center [491, 791] width 495 height 28
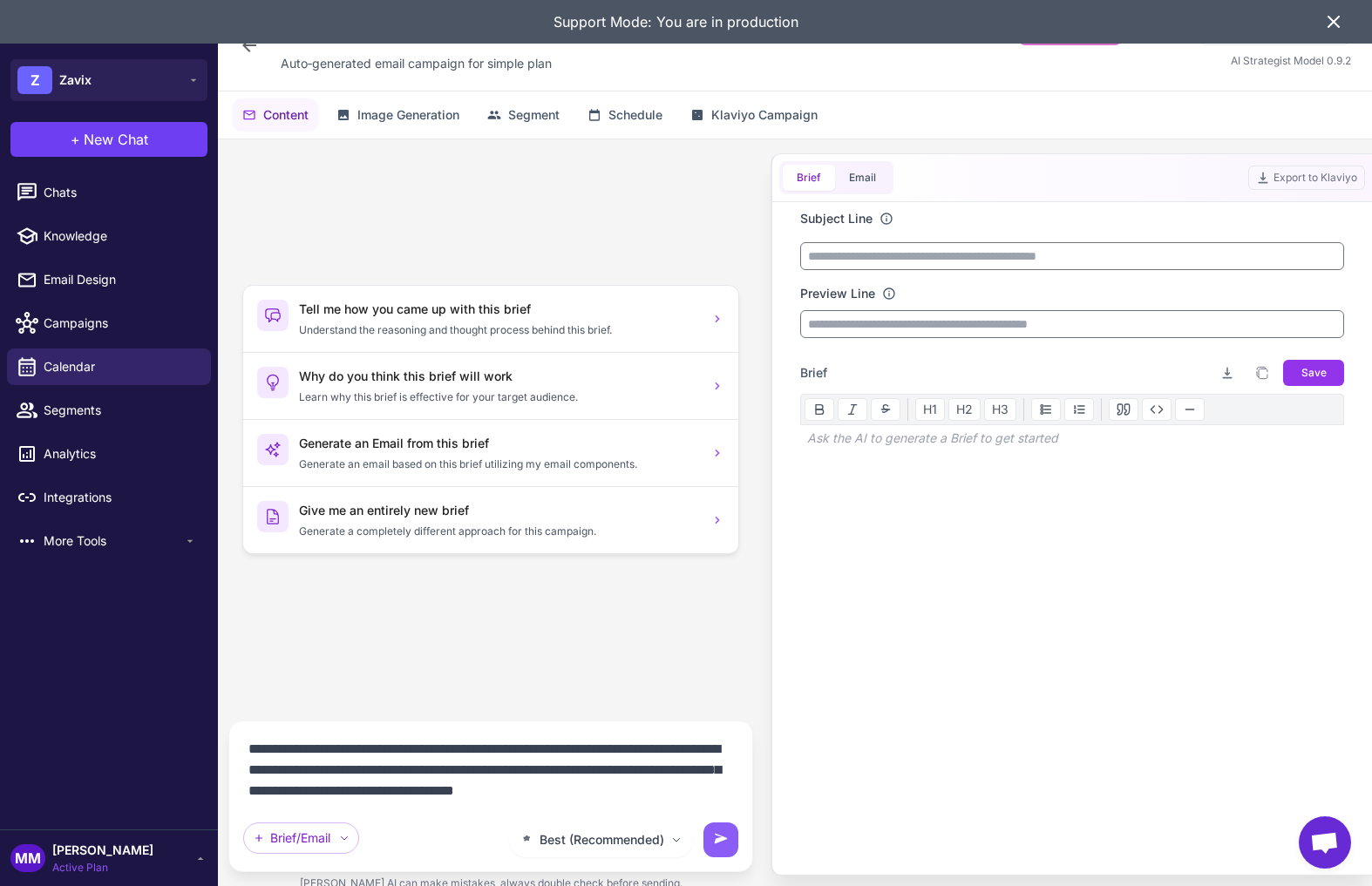
scroll to position [2, 0]
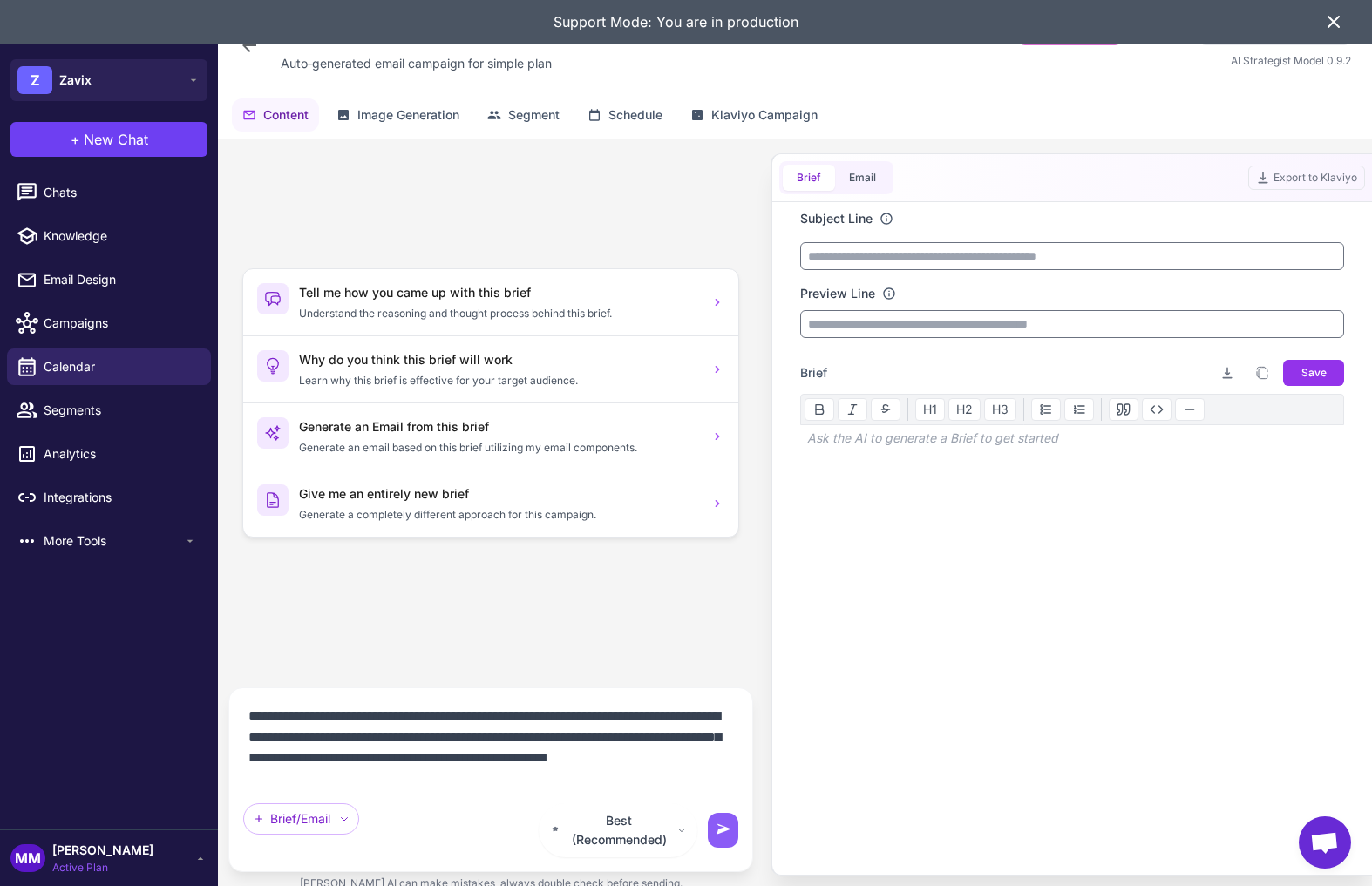
type textarea "**********"
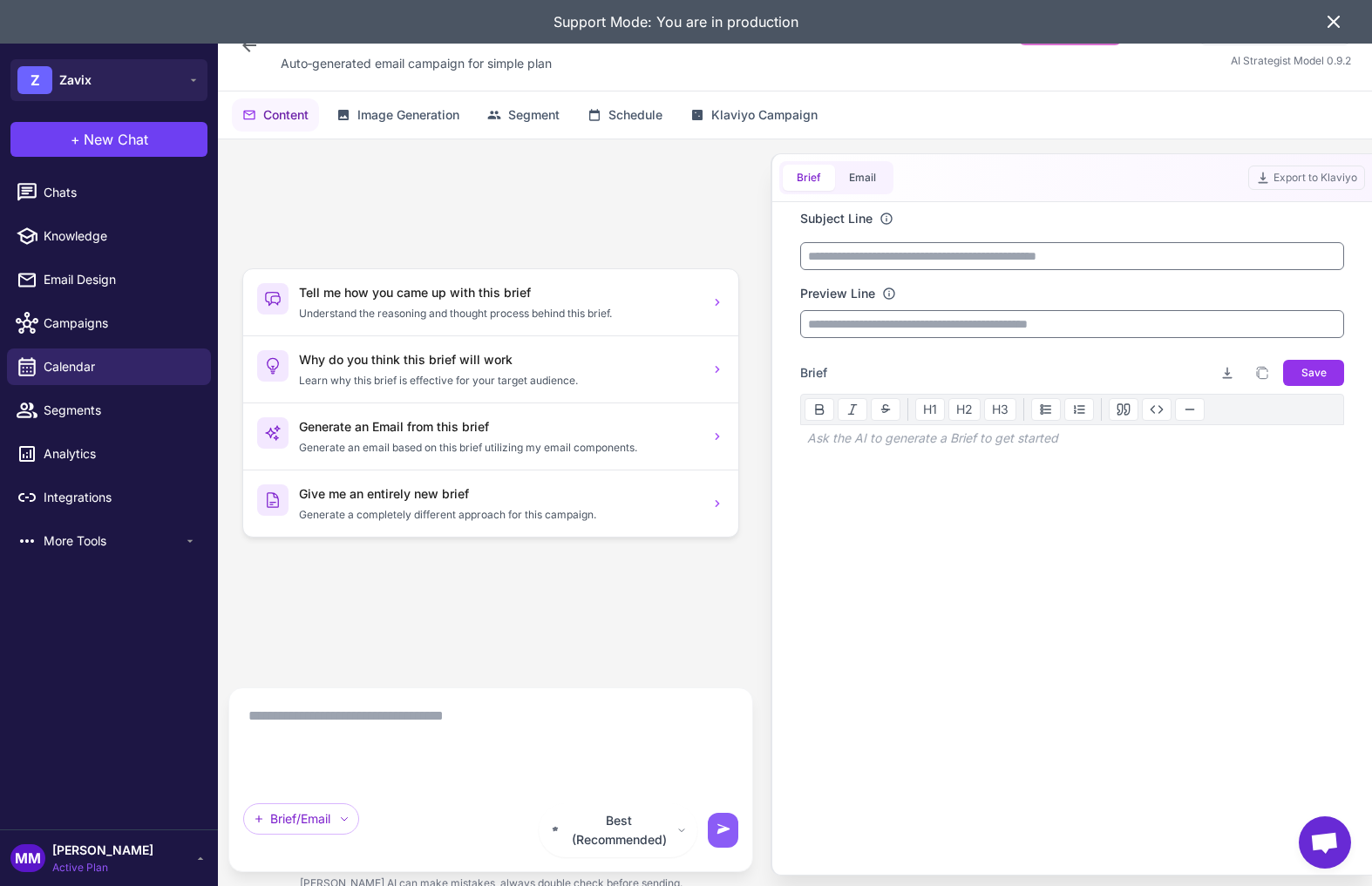
scroll to position [0, 0]
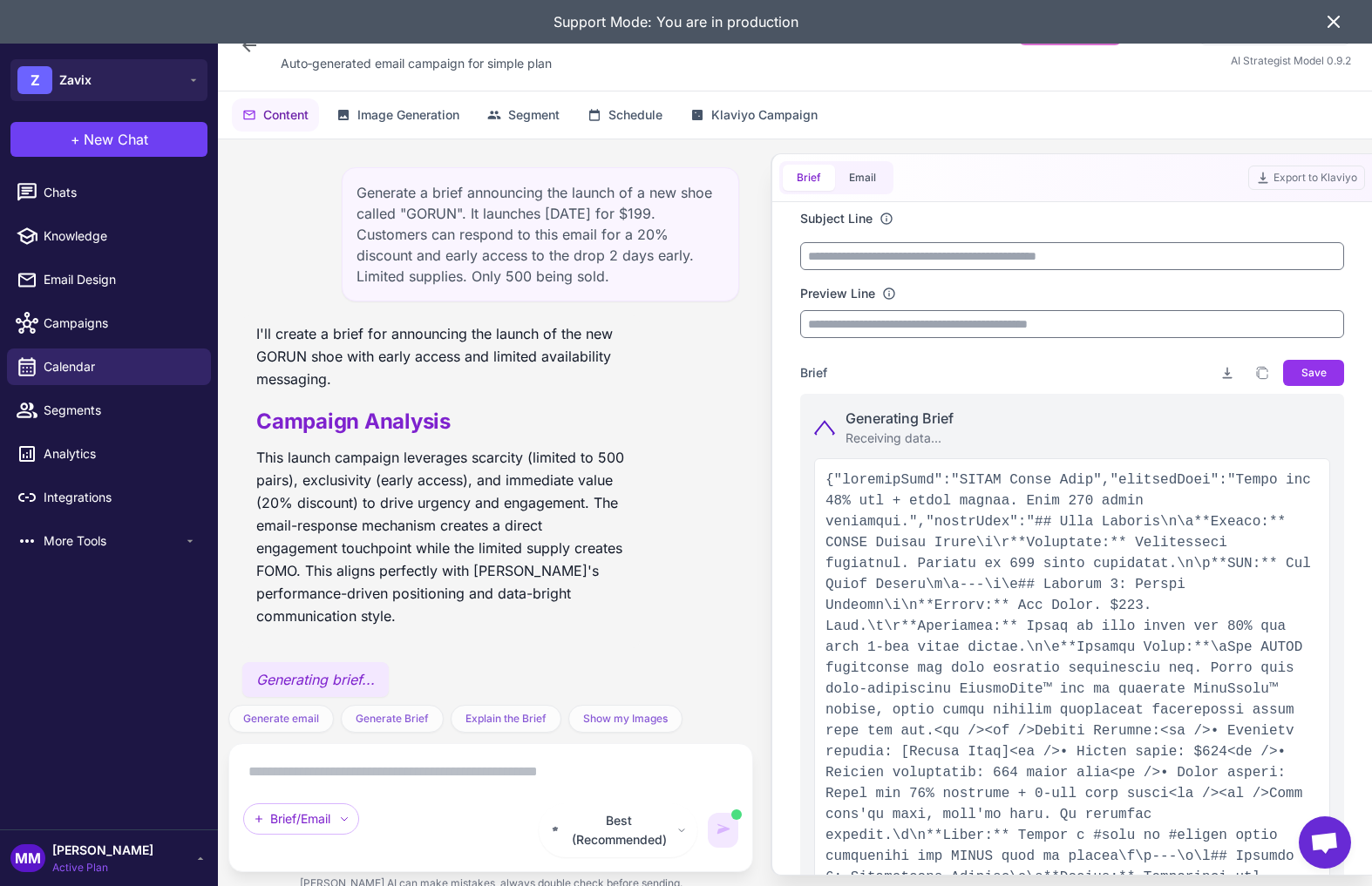
type input "**********"
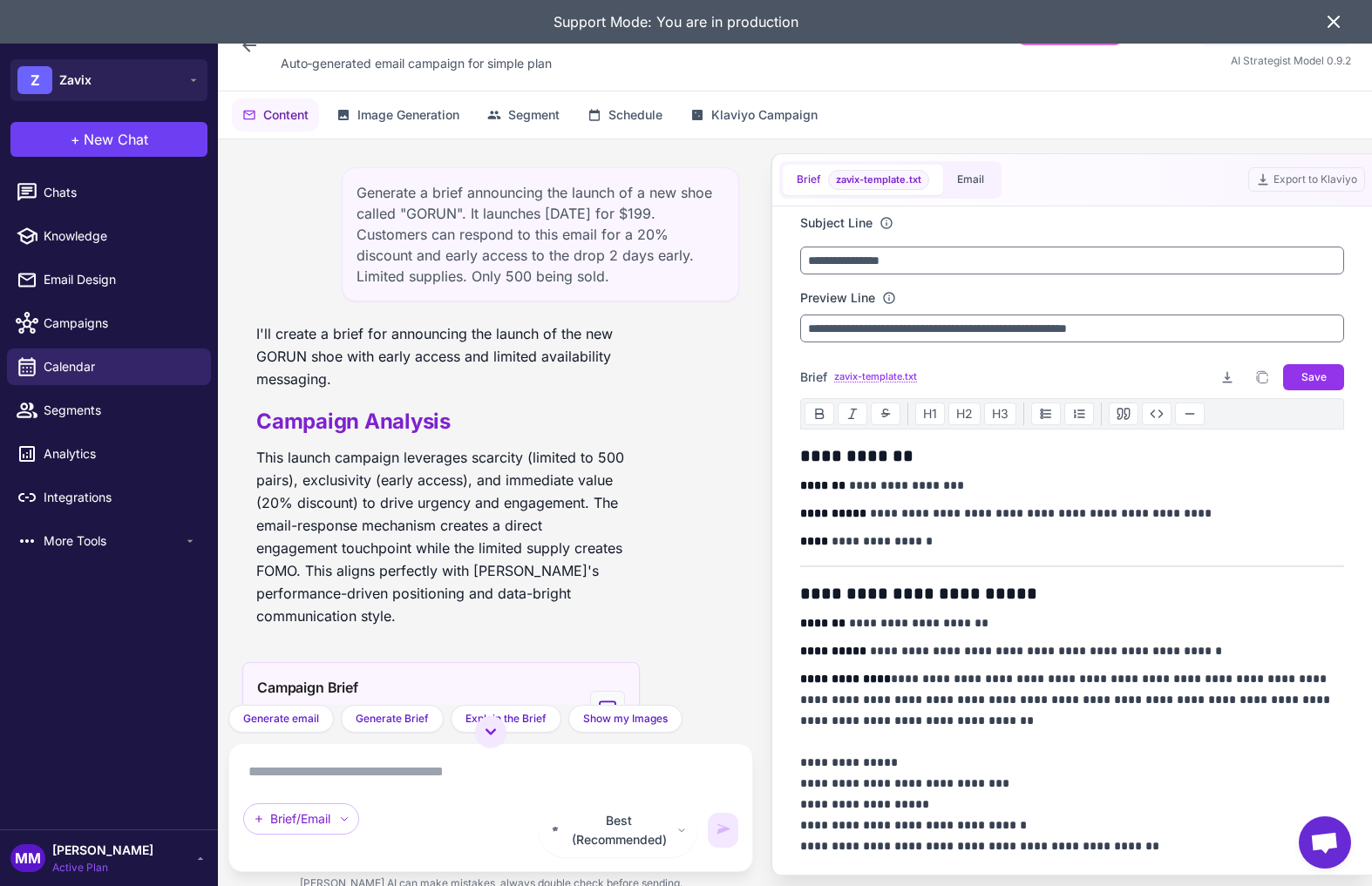
scroll to position [238, 0]
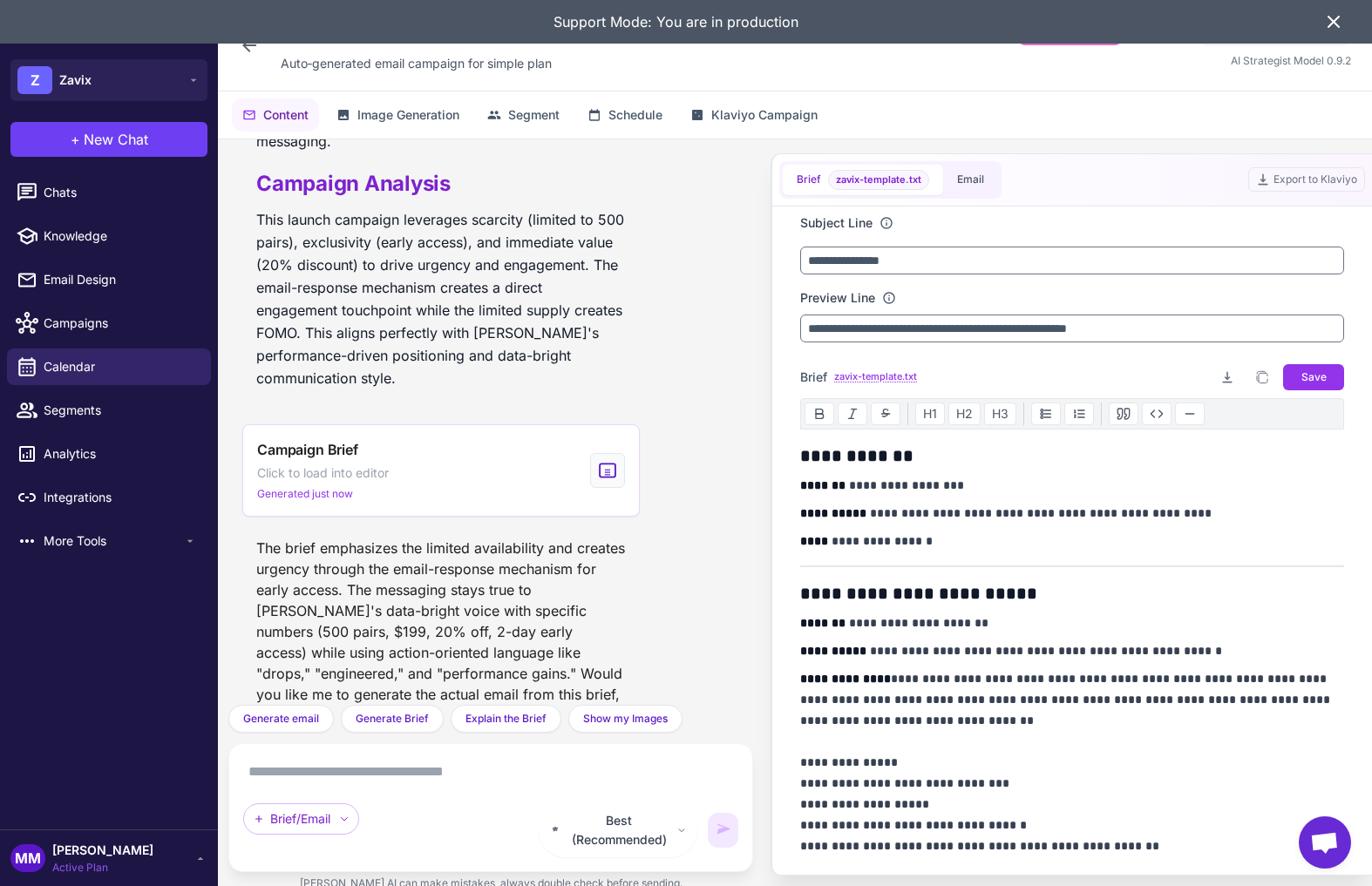
click at [380, 786] on textarea at bounding box center [491, 772] width 495 height 28
click at [252, 726] on span "Generate email" at bounding box center [281, 719] width 76 height 16
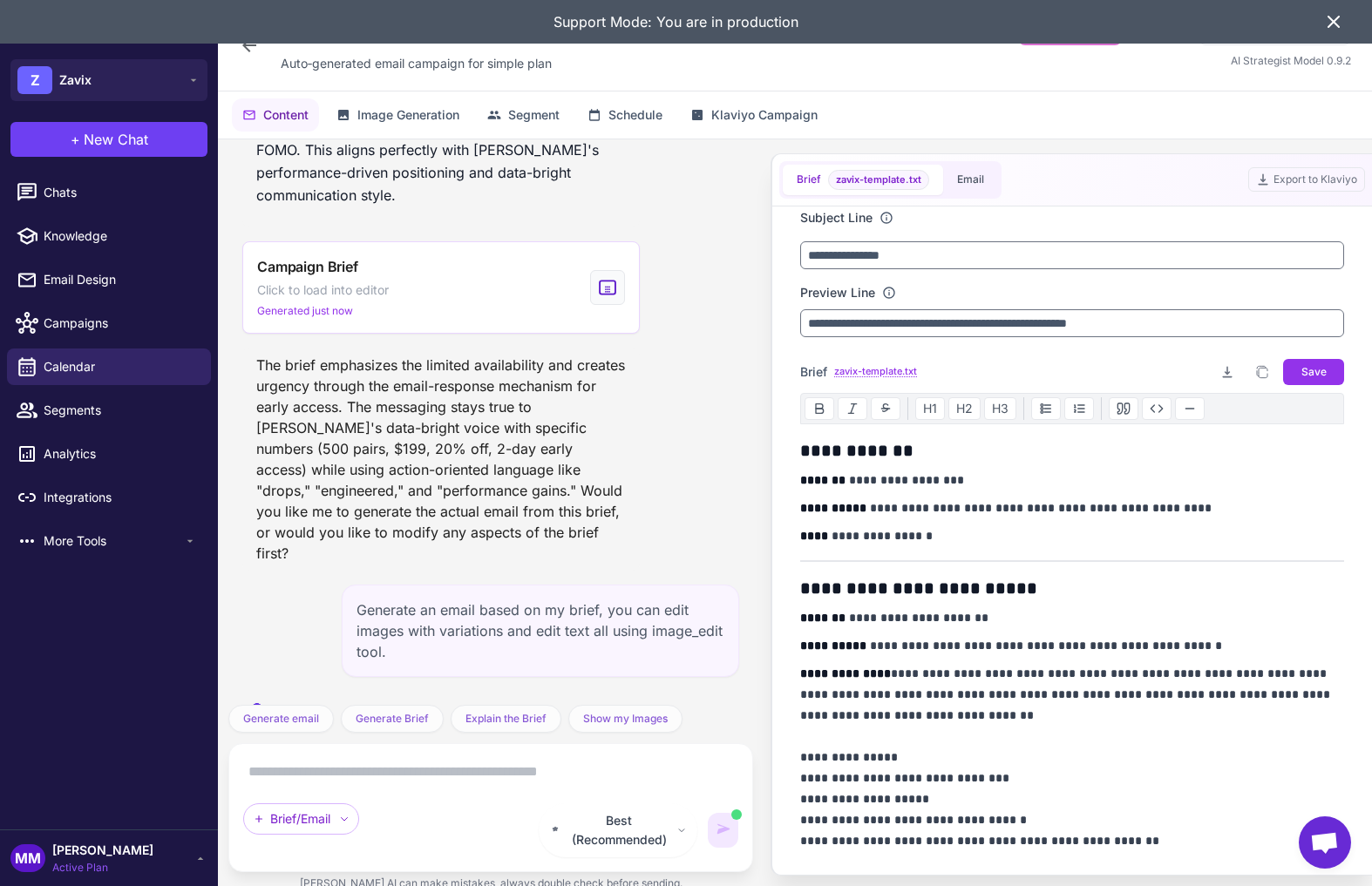
scroll to position [0, 0]
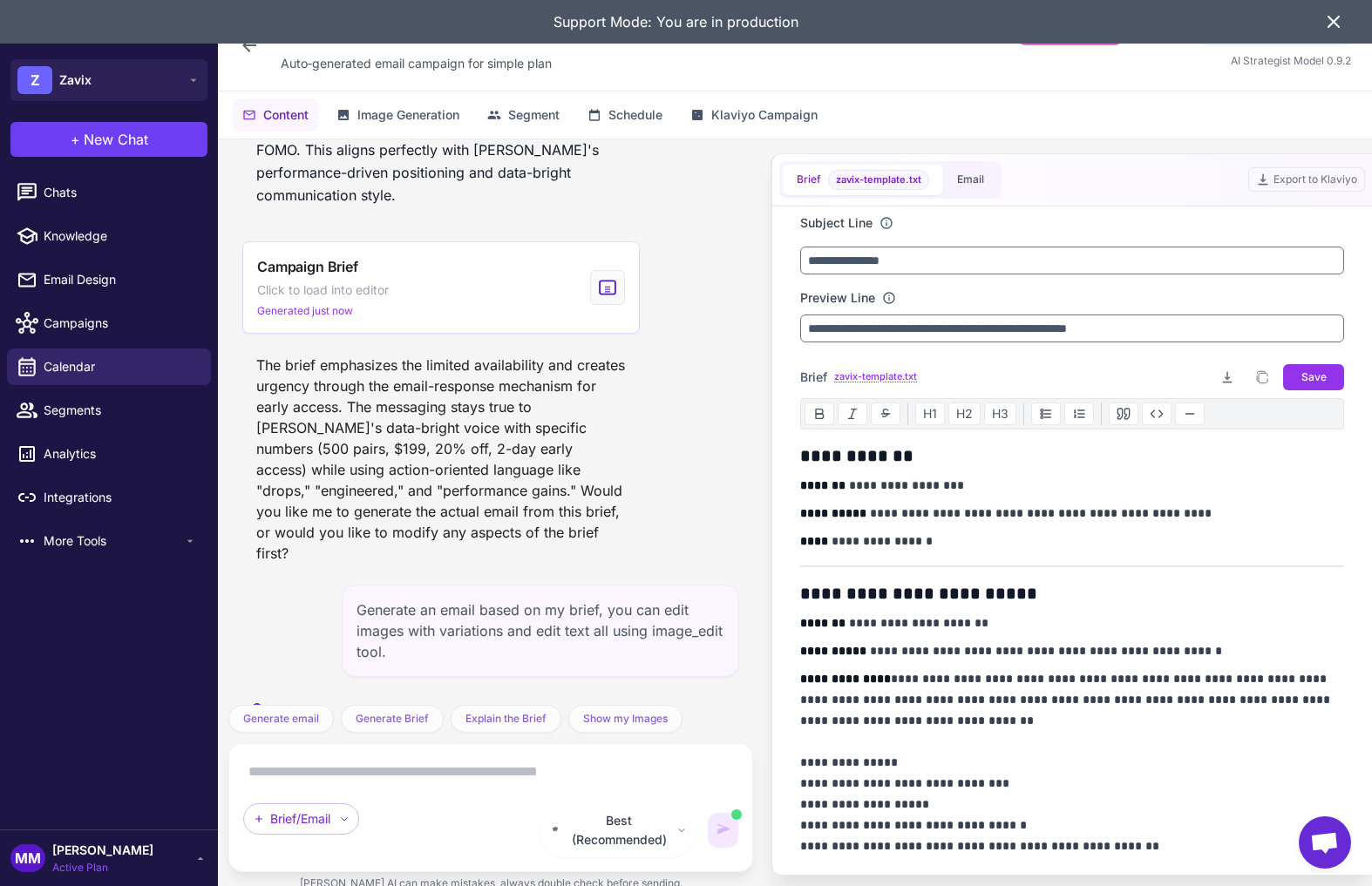
click at [1204, 619] on p "**********" at bounding box center [1072, 623] width 544 height 21
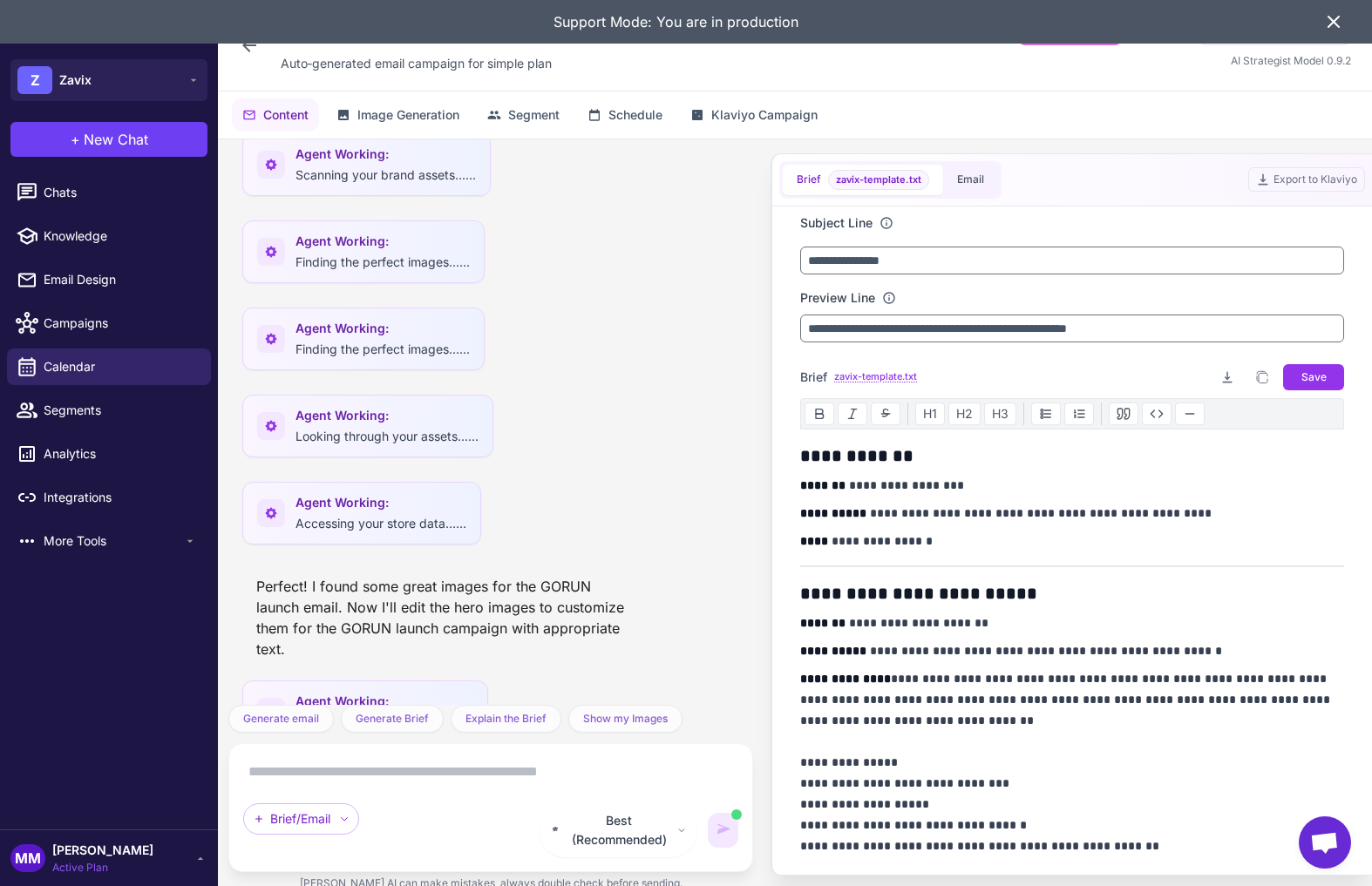
scroll to position [1156, 0]
click at [554, 570] on div "Perfect! I found some great images for the GORUN launch email. Now I'll edit th…" at bounding box center [441, 617] width 397 height 98
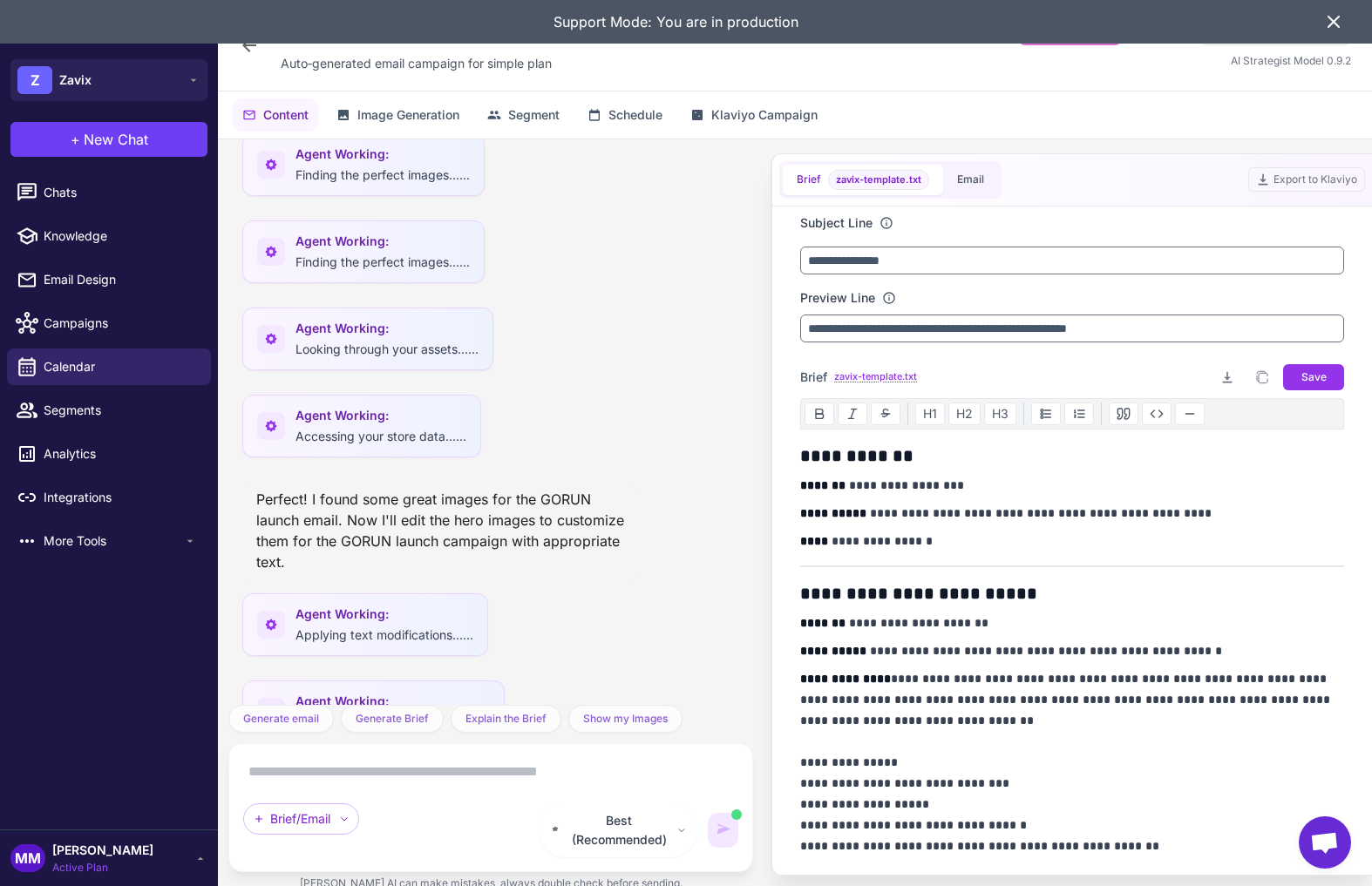
click at [1339, 16] on icon at bounding box center [1333, 21] width 21 height 21
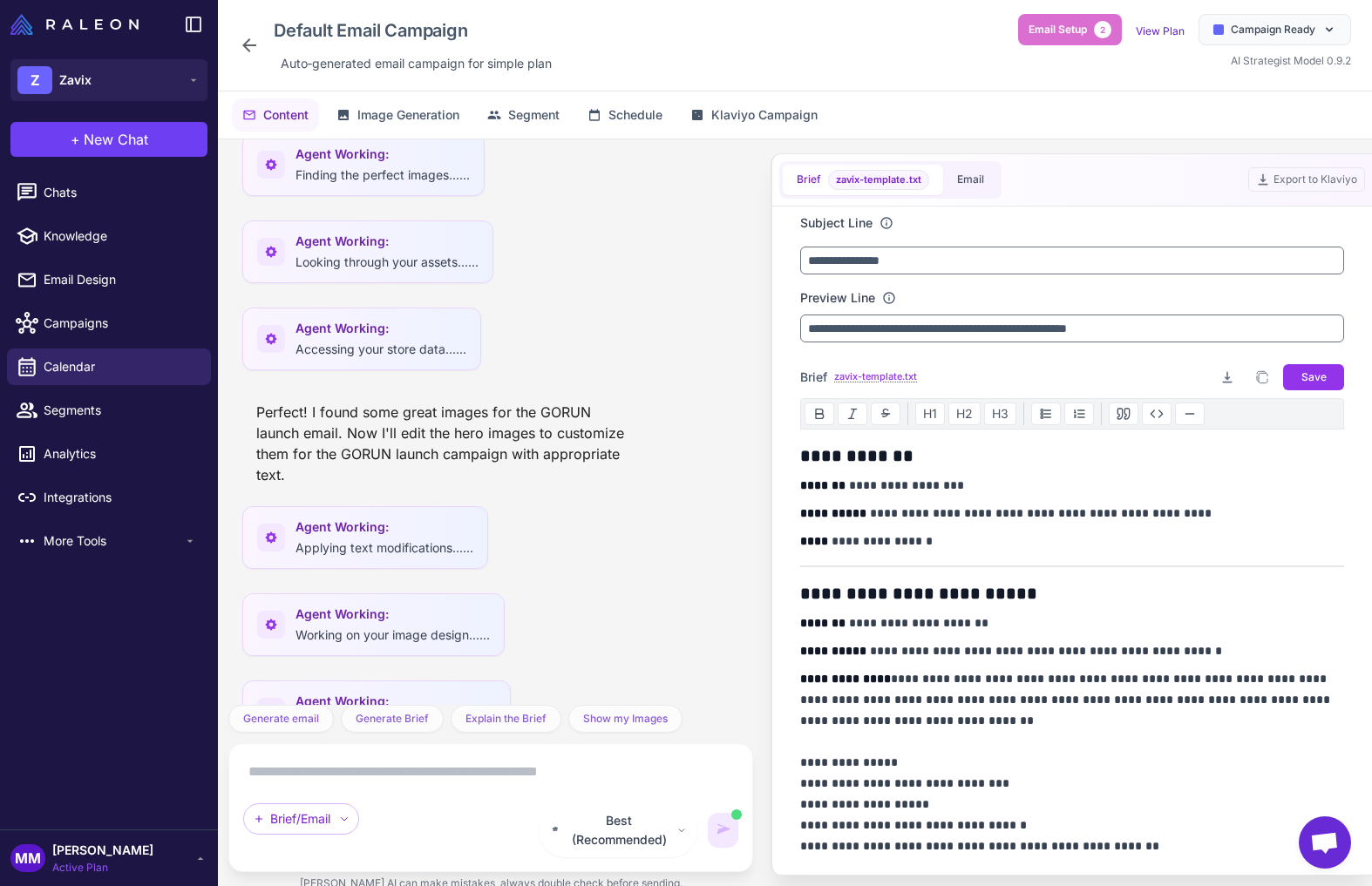
scroll to position [1418, 0]
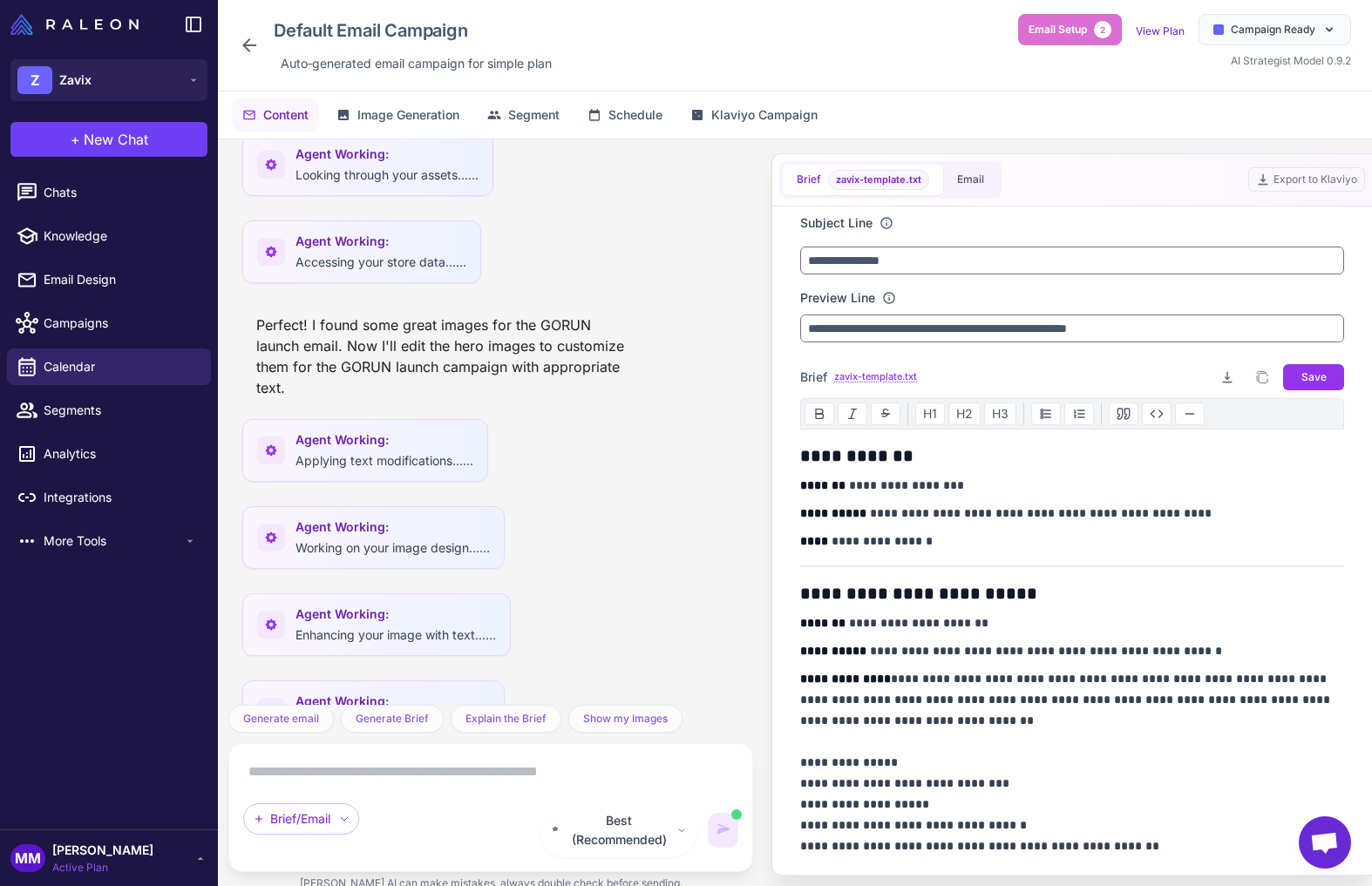
click at [387, 786] on textarea at bounding box center [491, 772] width 495 height 28
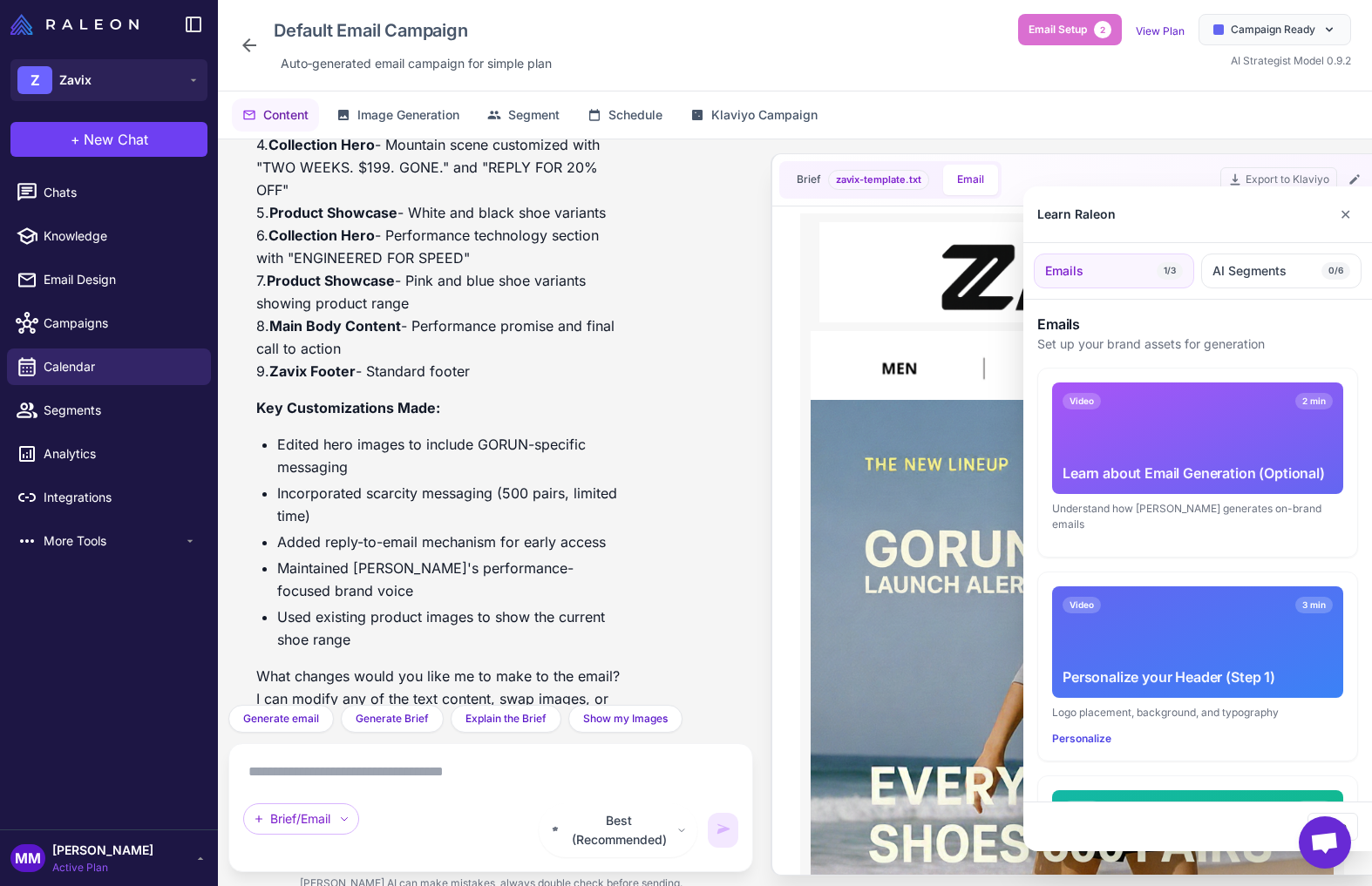
scroll to position [1997, 0]
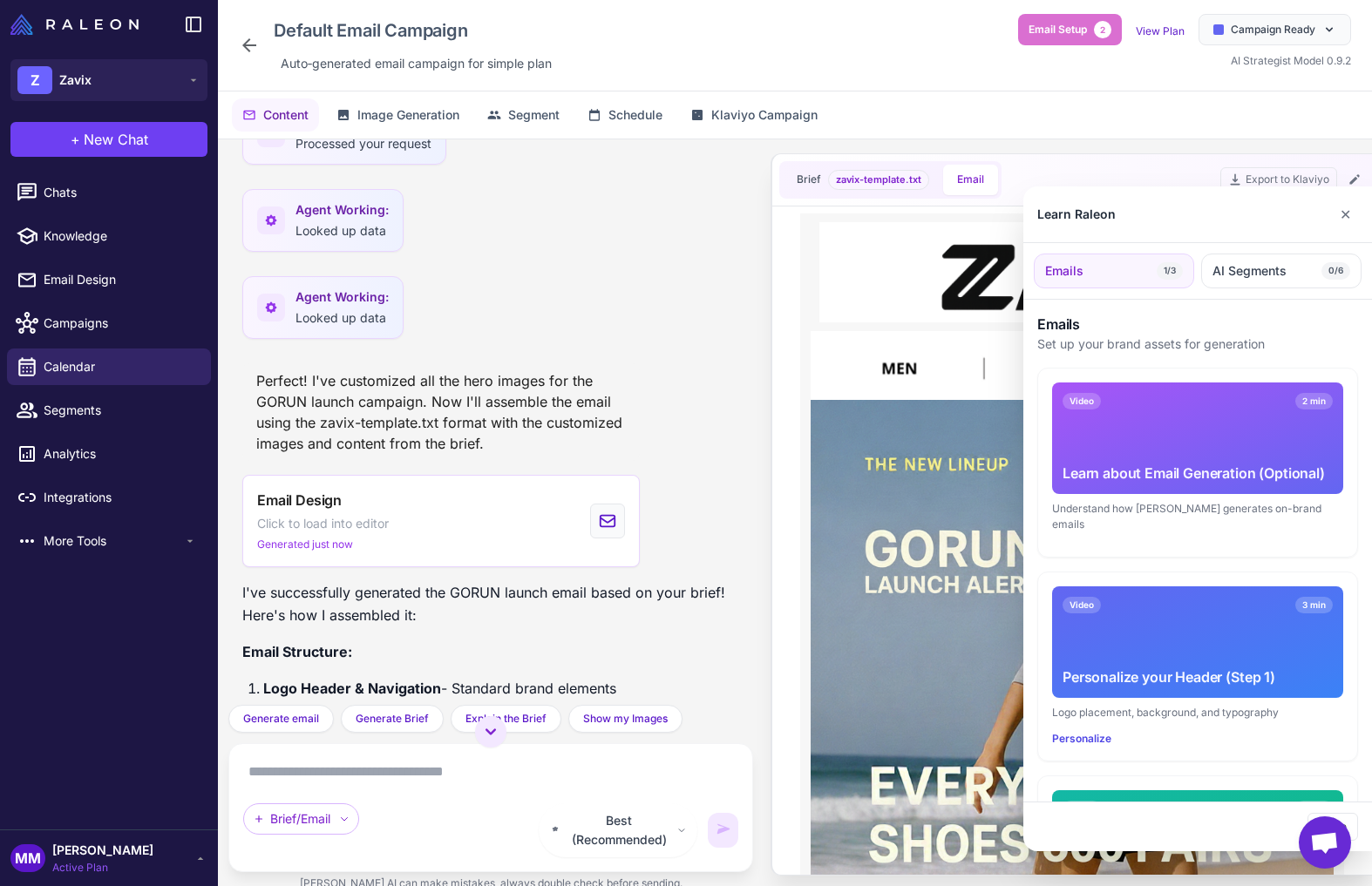
drag, startPoint x: 1351, startPoint y: 220, endPoint x: 1343, endPoint y: 227, distance: 10.6
click at [1351, 219] on button "✕" at bounding box center [1345, 214] width 26 height 34
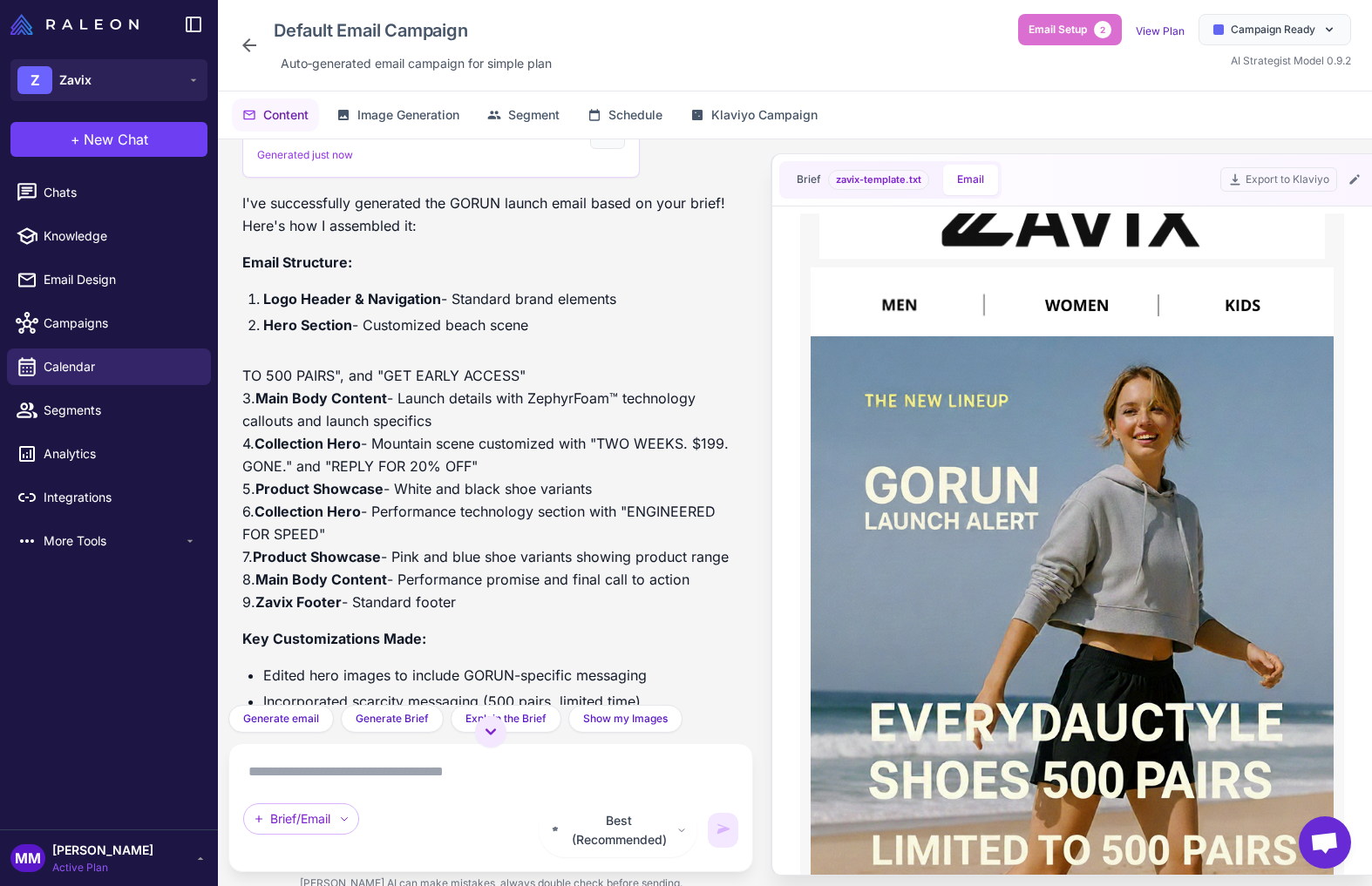
scroll to position [2496, 0]
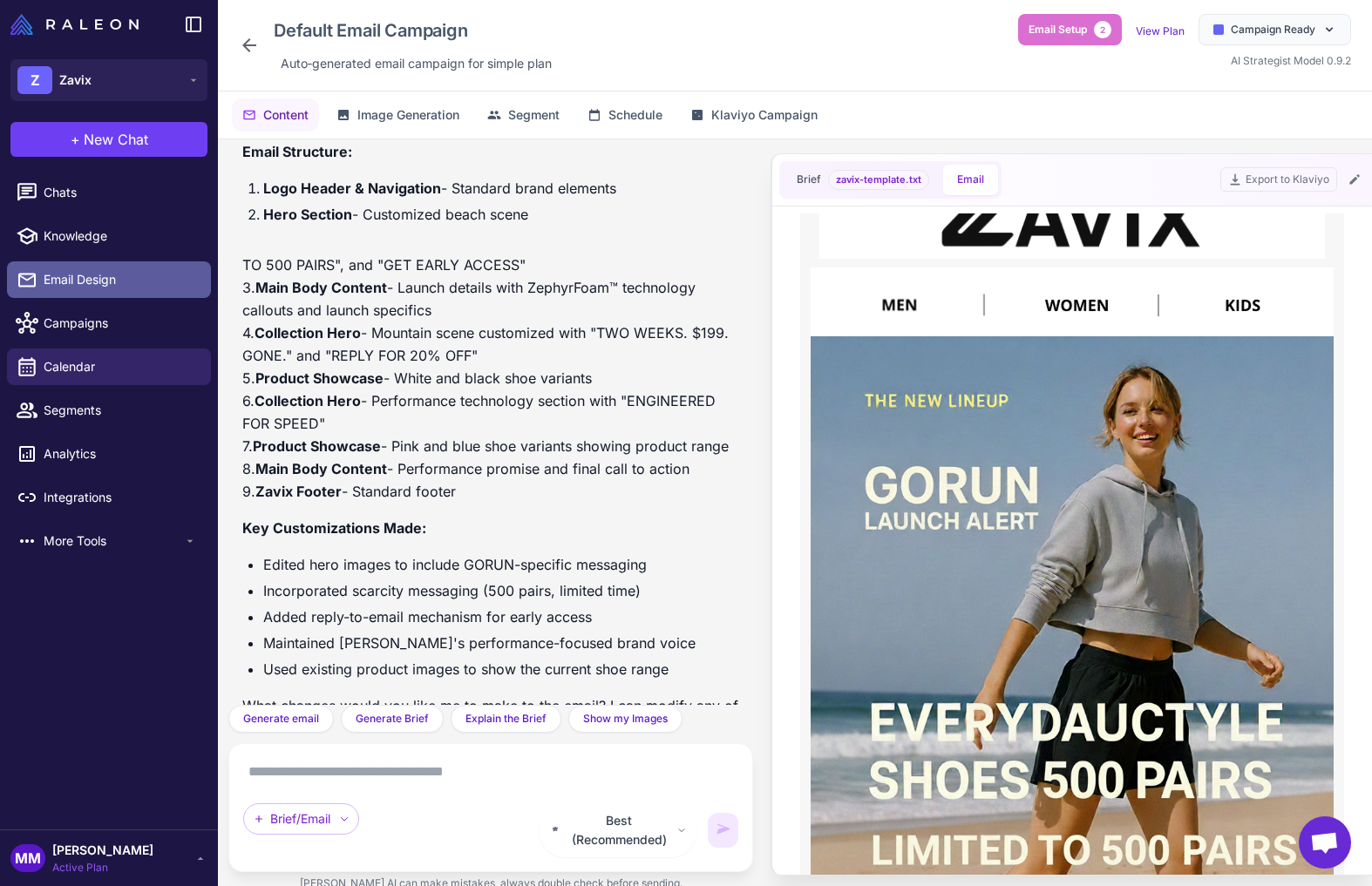
click at [87, 272] on span "Email Design" at bounding box center [120, 279] width 154 height 19
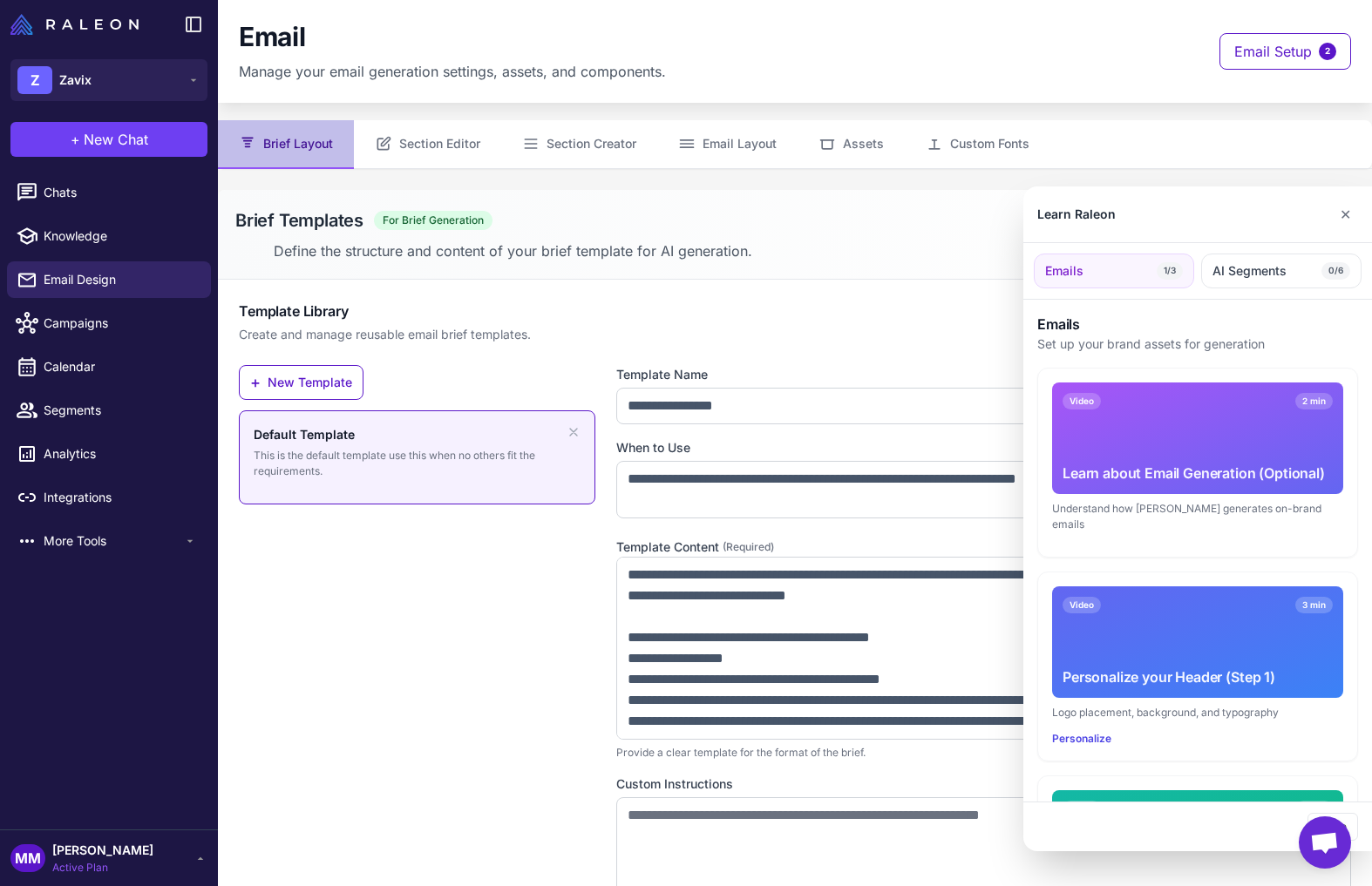
click at [460, 140] on div at bounding box center [686, 443] width 1372 height 886
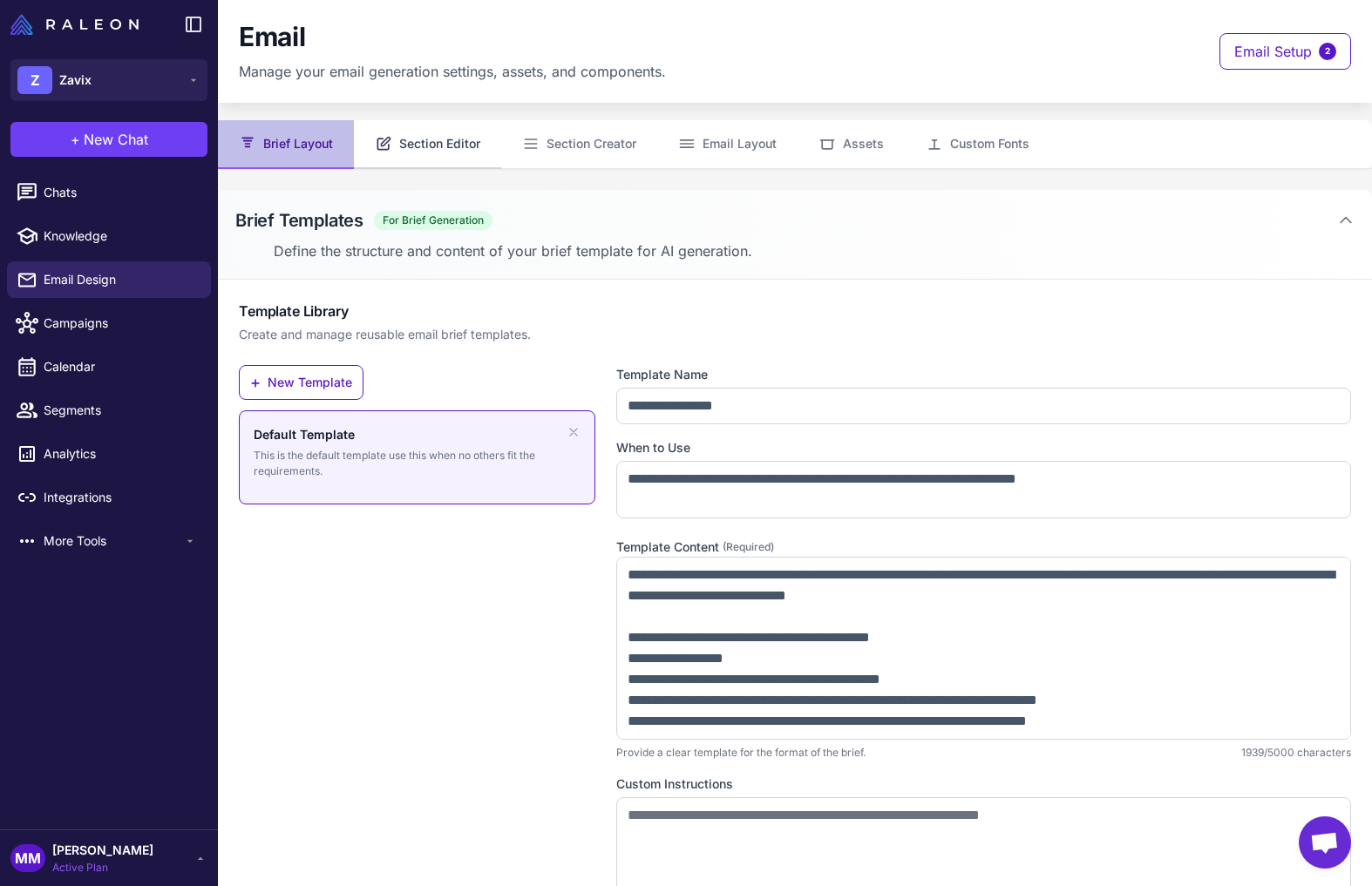
drag, startPoint x: 428, startPoint y: 143, endPoint x: 437, endPoint y: 145, distance: 9.2
click at [432, 144] on button "Section Editor" at bounding box center [427, 145] width 147 height 49
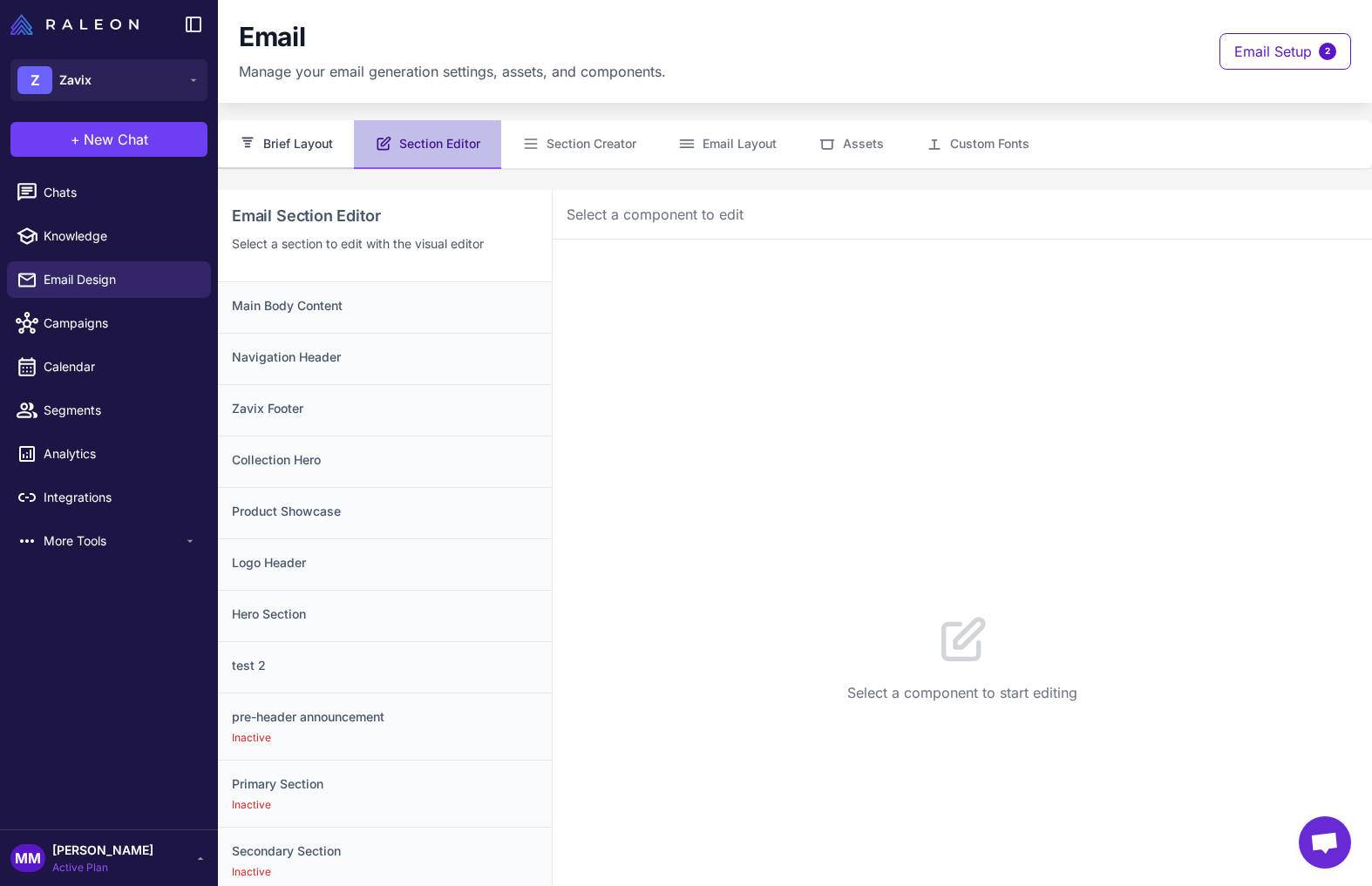
click at [296, 139] on button "Brief Layout" at bounding box center [286, 145] width 136 height 49
